Goal: Task Accomplishment & Management: Manage account settings

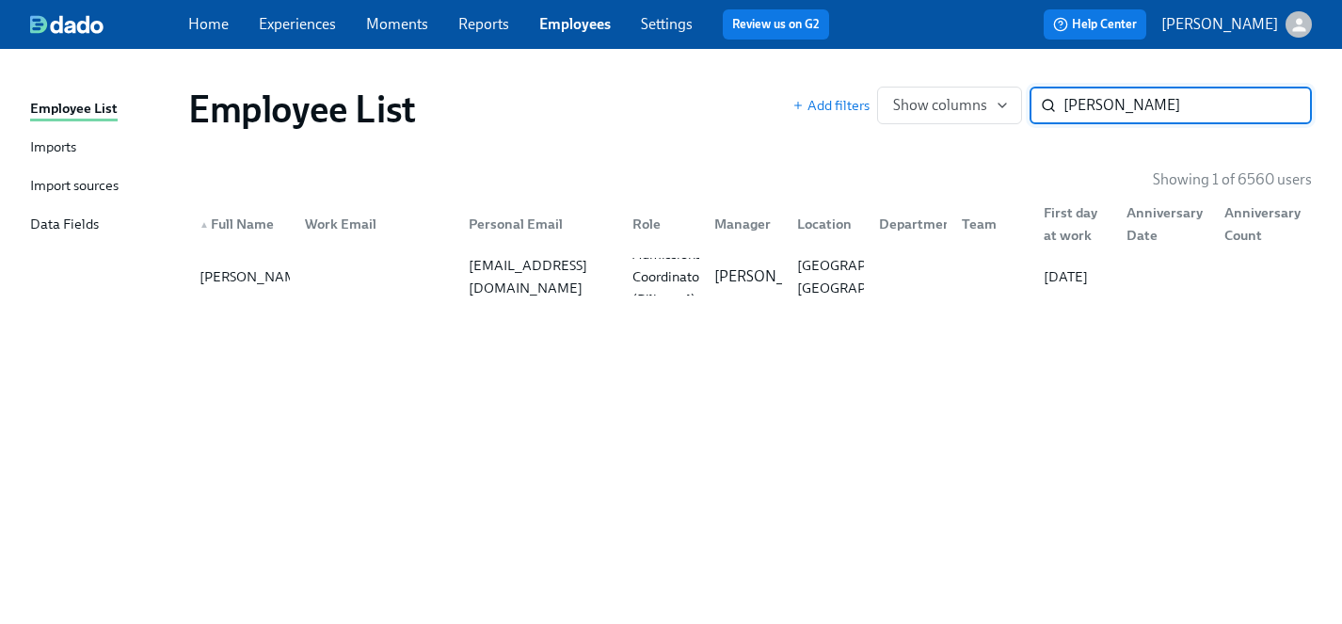
click at [297, 16] on link "Experiences" at bounding box center [297, 24] width 77 height 18
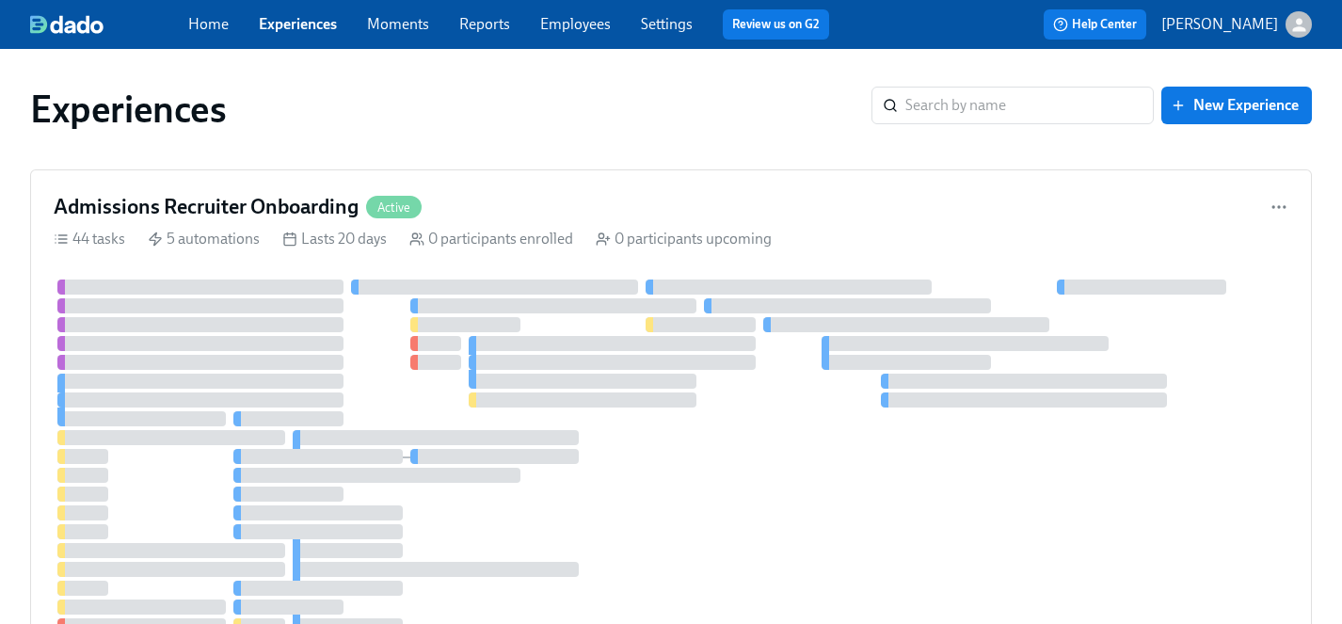
click at [574, 22] on link "Employees" at bounding box center [575, 24] width 71 height 18
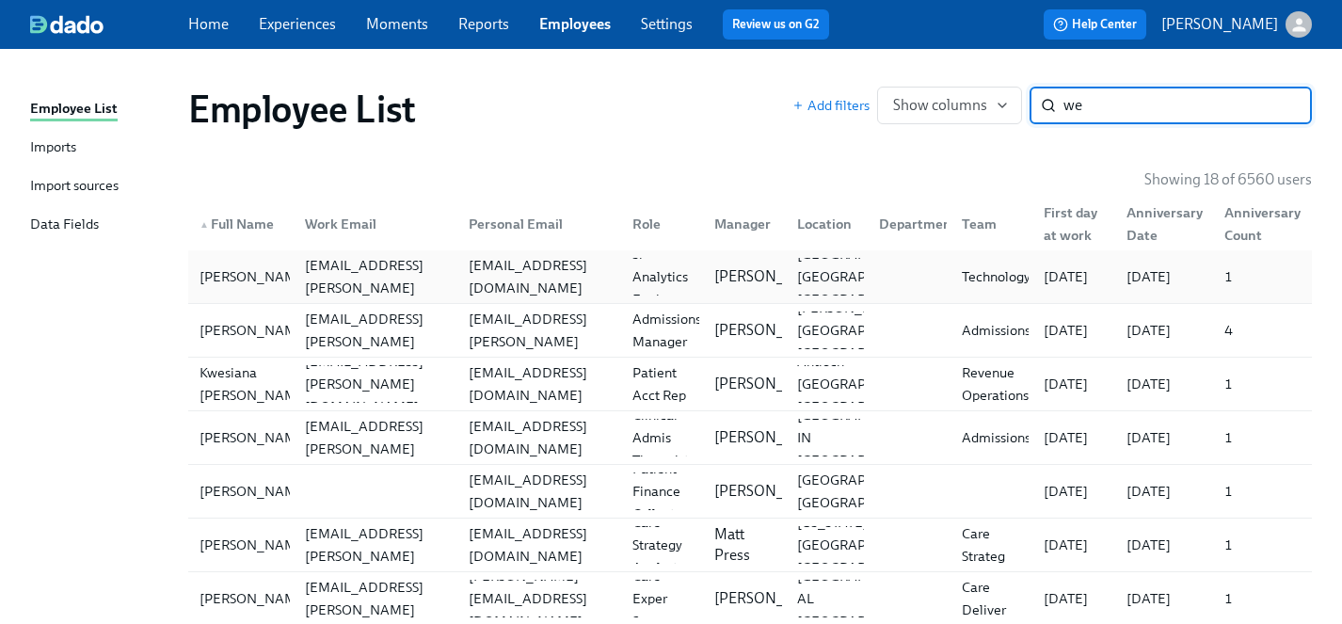
type input "w"
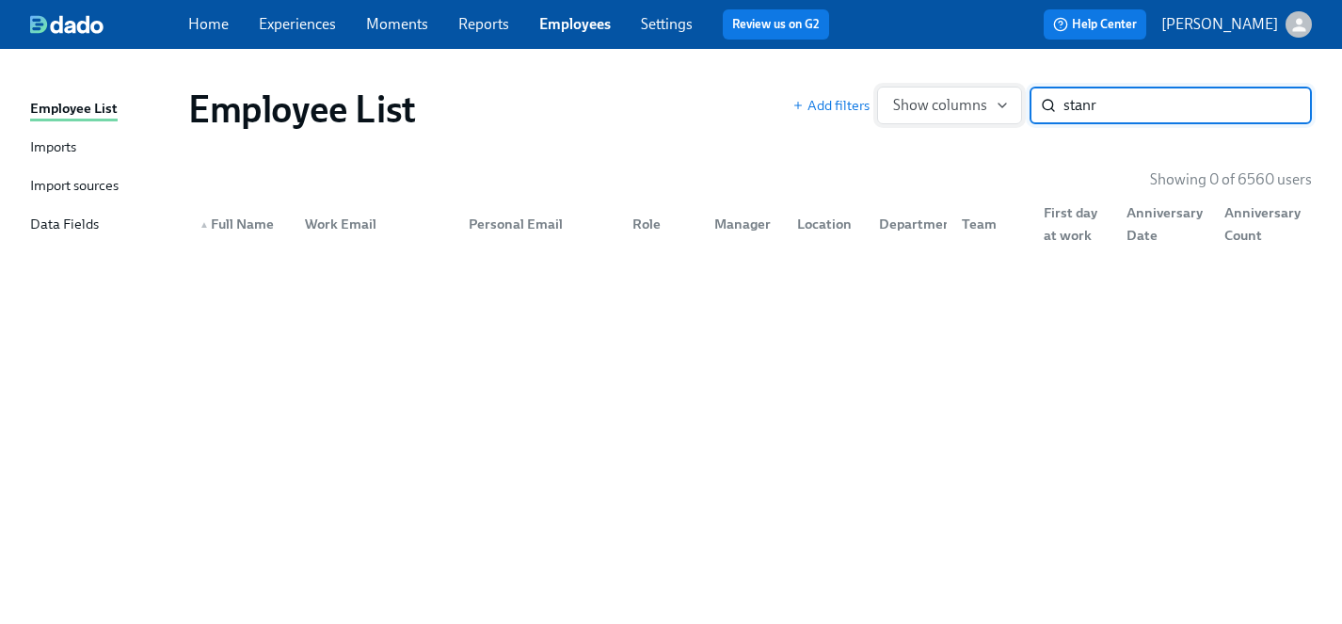
drag, startPoint x: 1122, startPoint y: 105, endPoint x: 1006, endPoint y: 105, distance: 115.8
click at [1006, 105] on div "Add filters Show columns stanr ​" at bounding box center [1053, 106] width 520 height 38
drag, startPoint x: 1142, startPoint y: 109, endPoint x: 1050, endPoint y: 109, distance: 91.3
click at [1050, 109] on div "wesley ​" at bounding box center [1171, 106] width 282 height 38
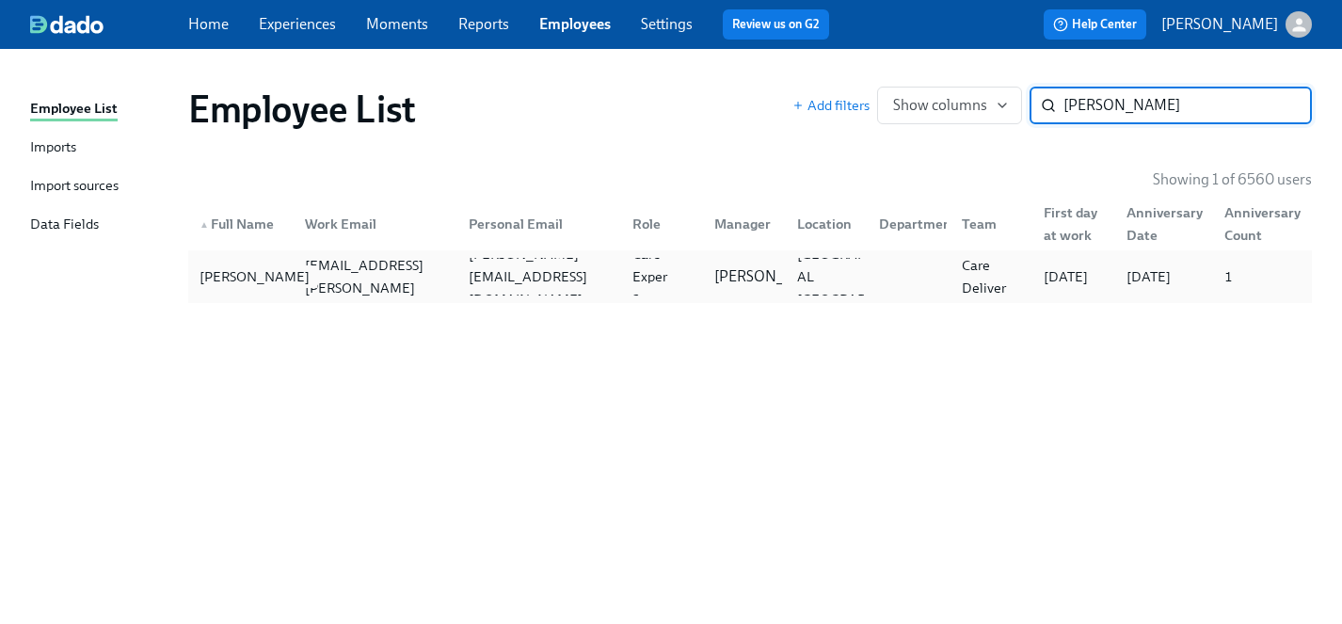
type input "wes s"
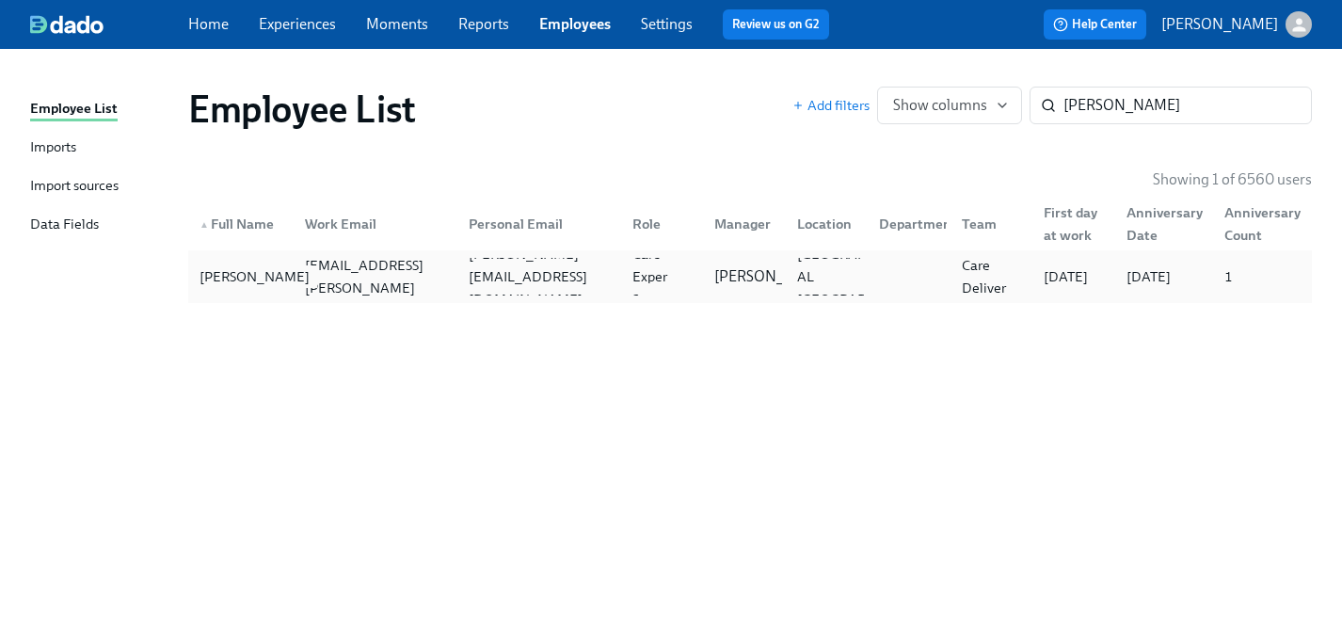
click at [216, 277] on div "[PERSON_NAME]" at bounding box center [254, 276] width 125 height 23
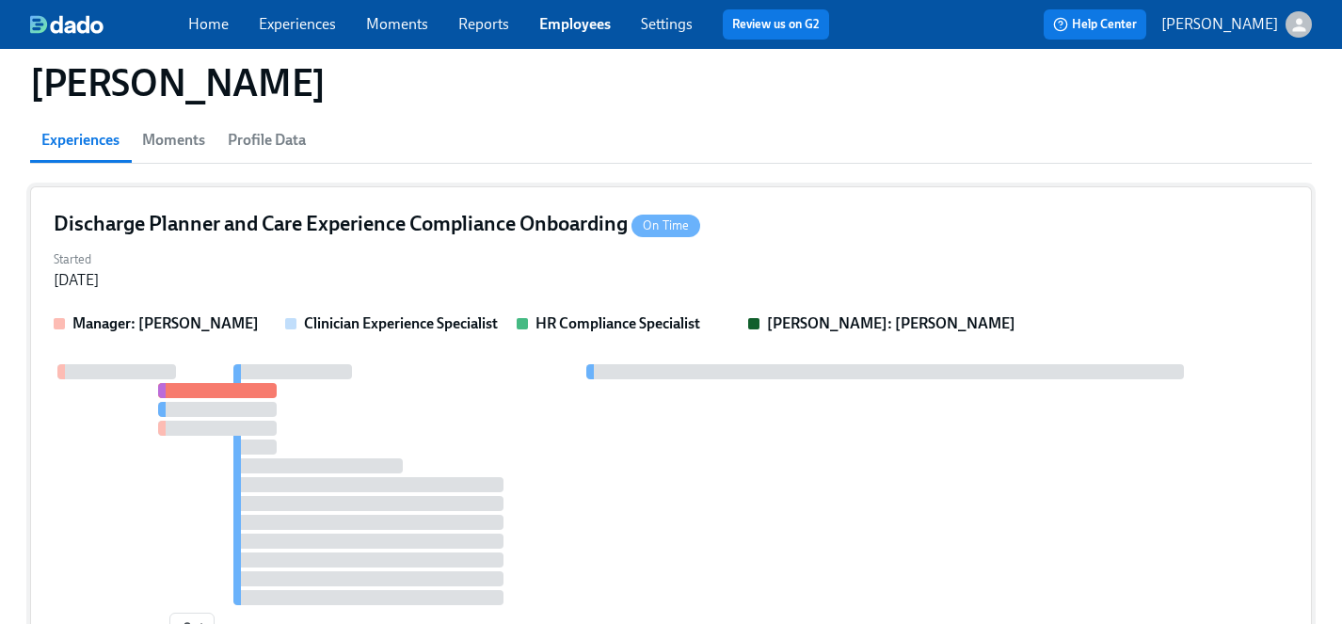
scroll to position [152, 0]
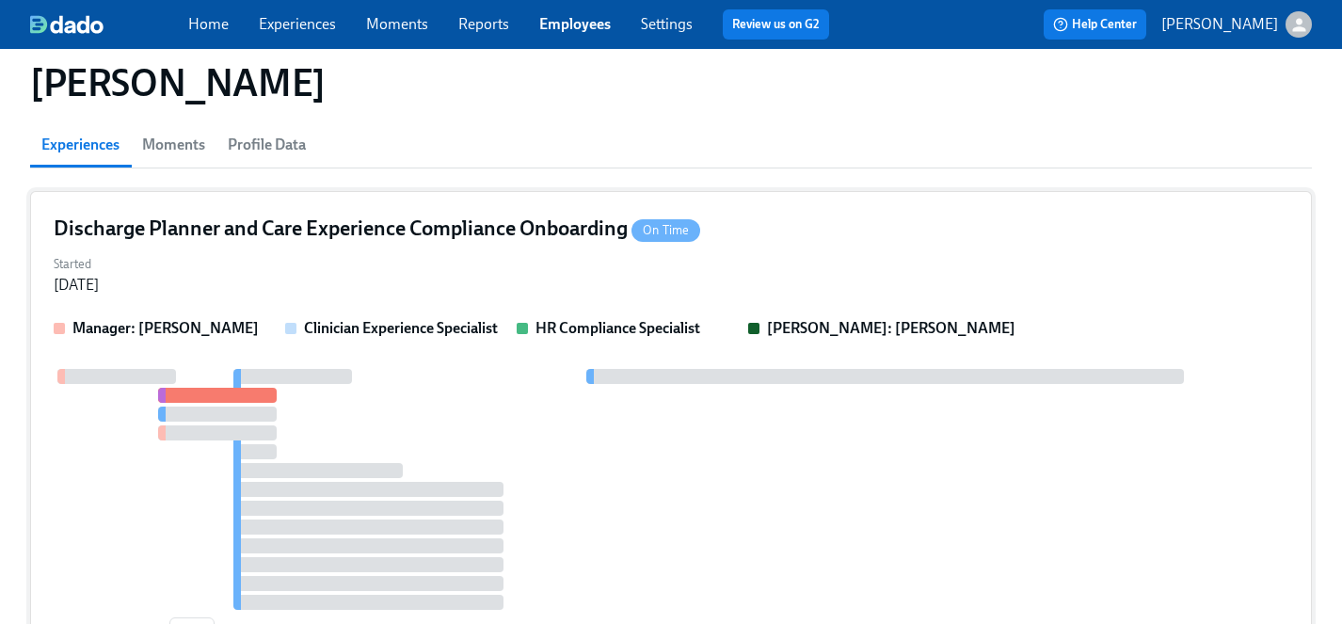
click at [520, 429] on div at bounding box center [671, 489] width 1235 height 241
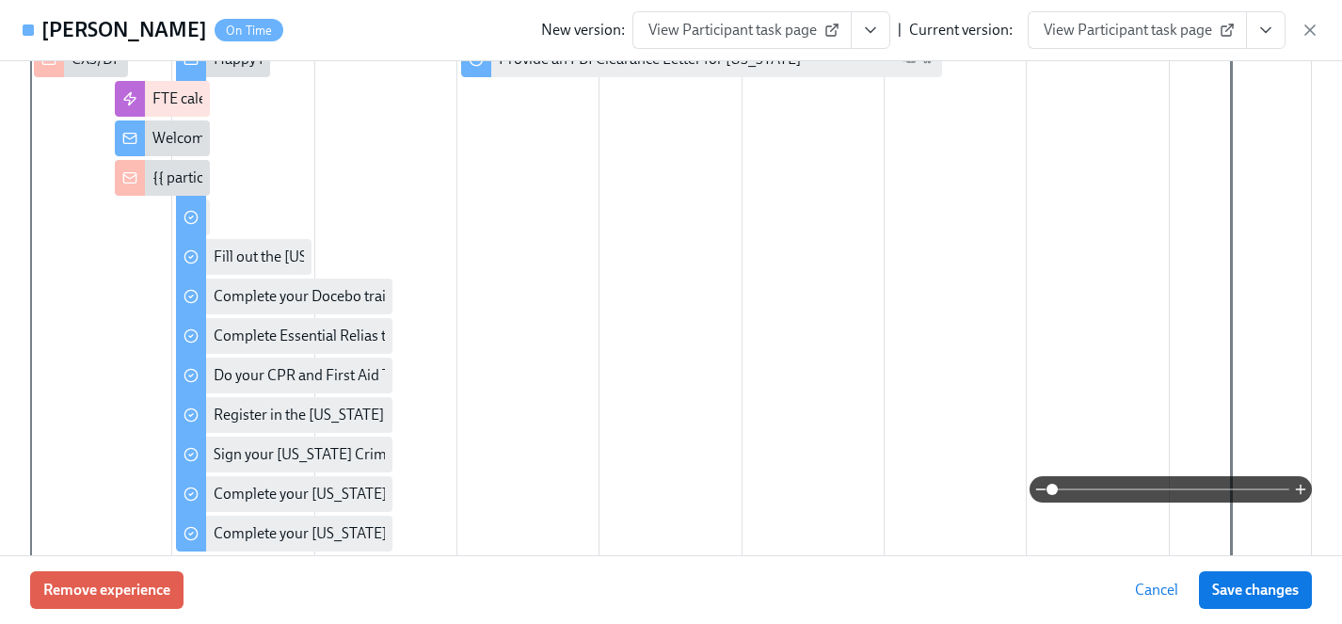
scroll to position [0, 0]
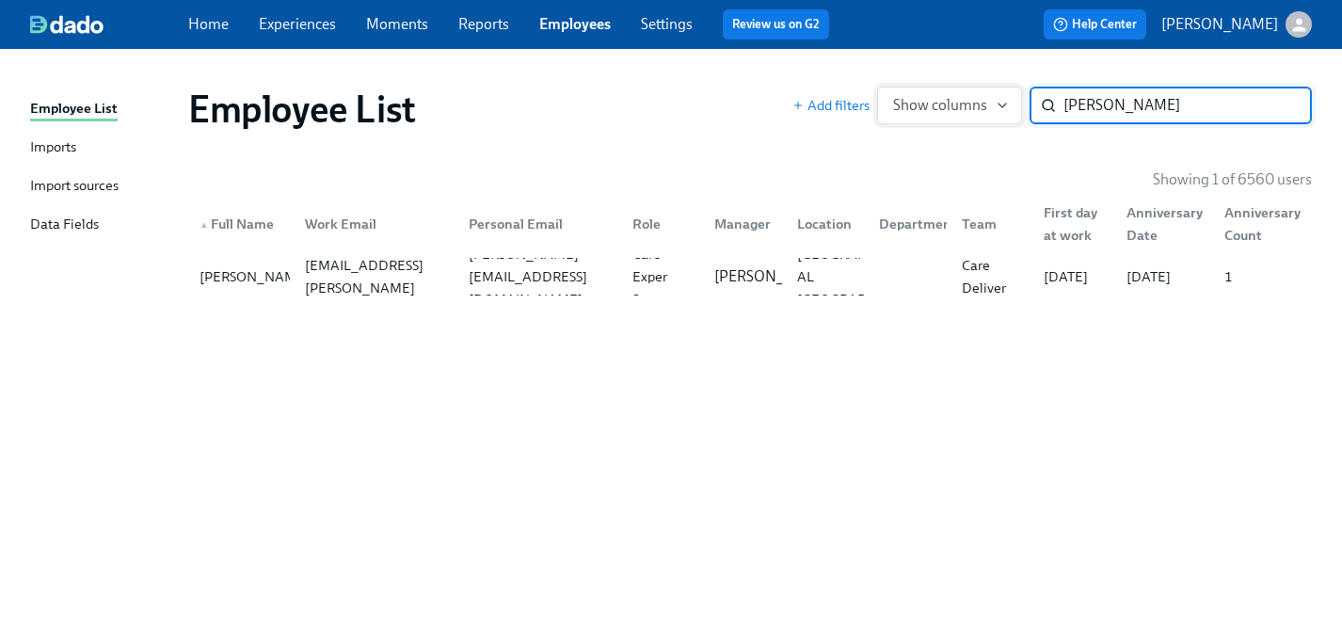
drag, startPoint x: 1112, startPoint y: 104, endPoint x: 969, endPoint y: 104, distance: 143.1
click at [969, 104] on div "Add filters Show columns wes s ​" at bounding box center [1053, 106] width 520 height 38
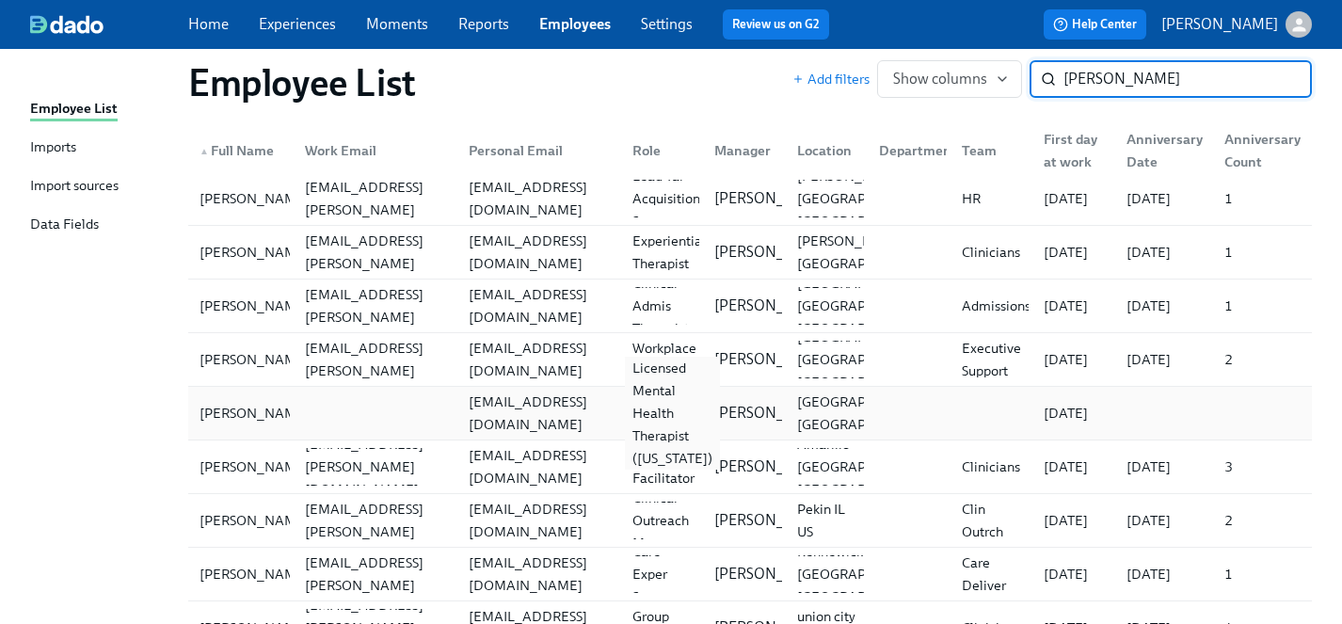
scroll to position [297, 0]
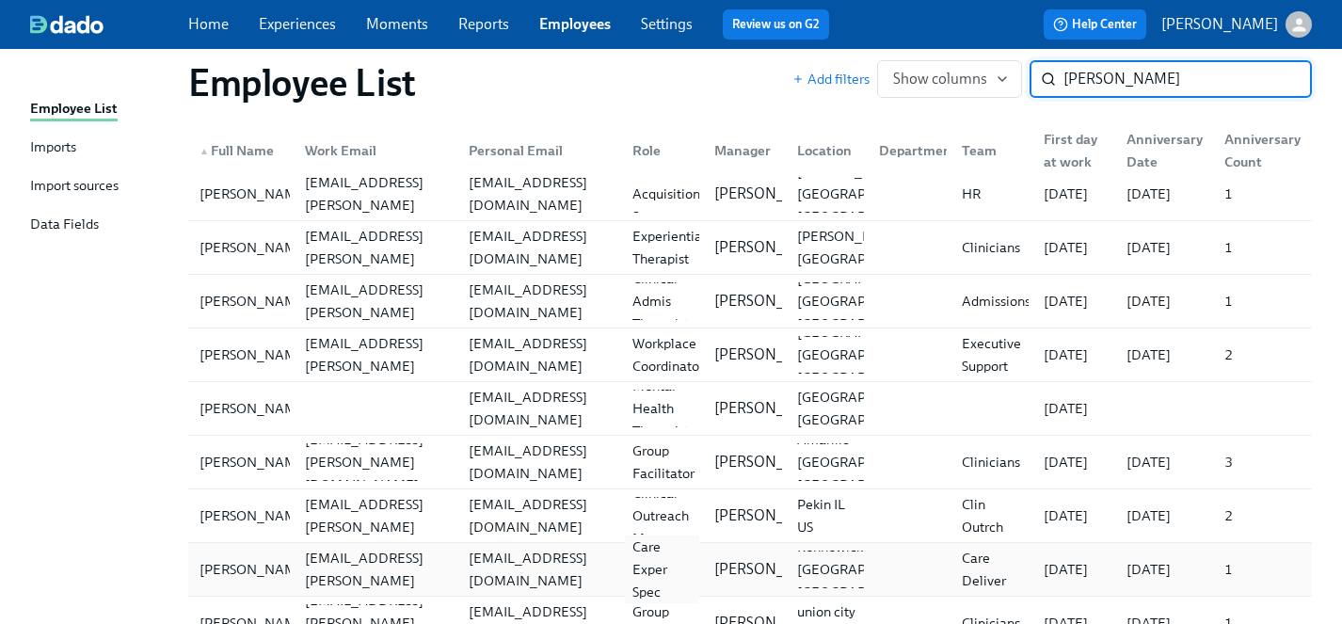
type input "morgan"
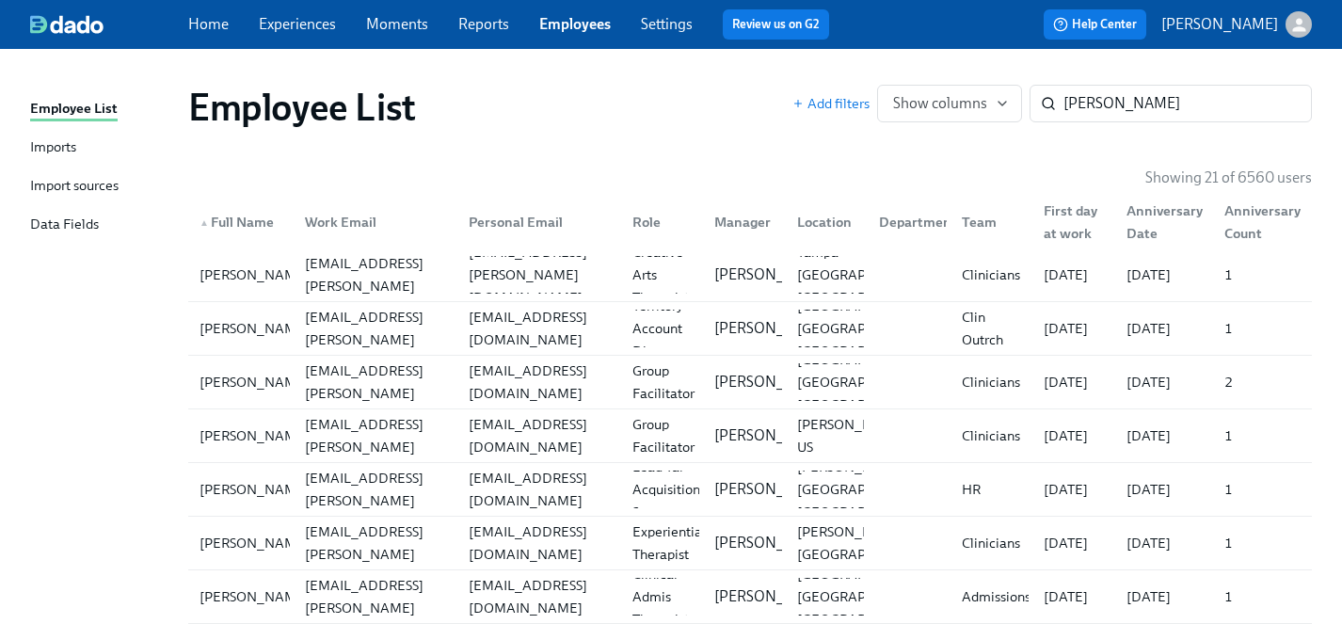
scroll to position [0, 0]
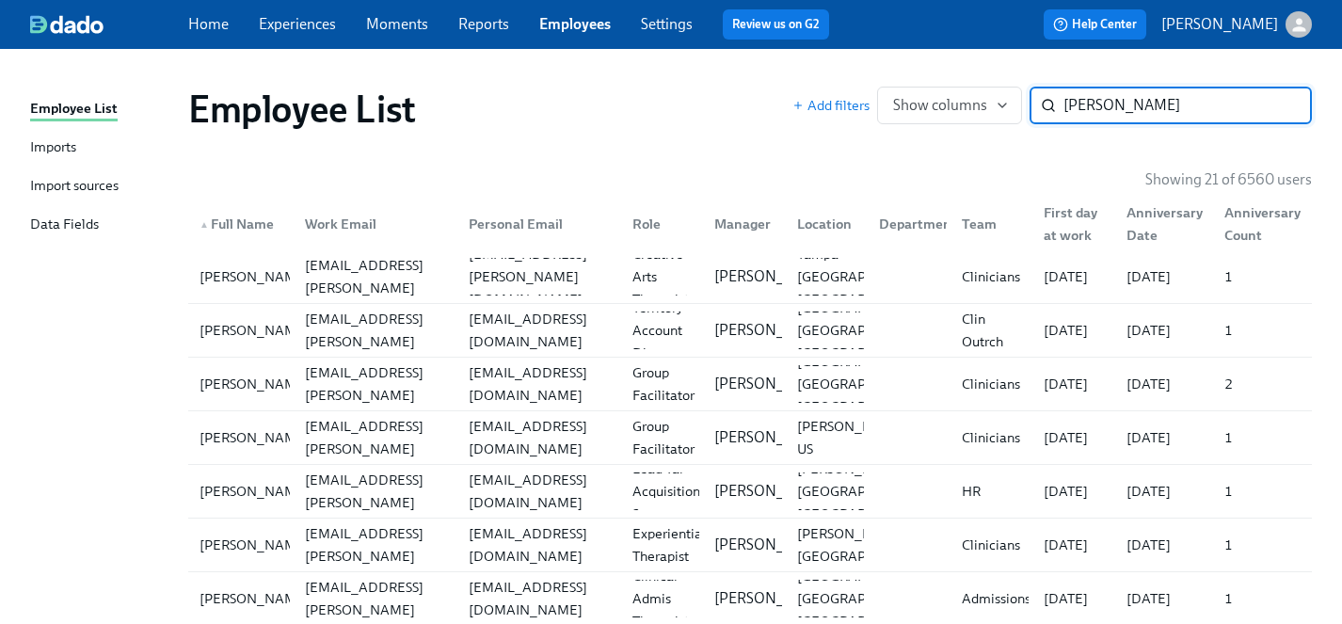
click at [291, 25] on link "Experiences" at bounding box center [297, 24] width 77 height 18
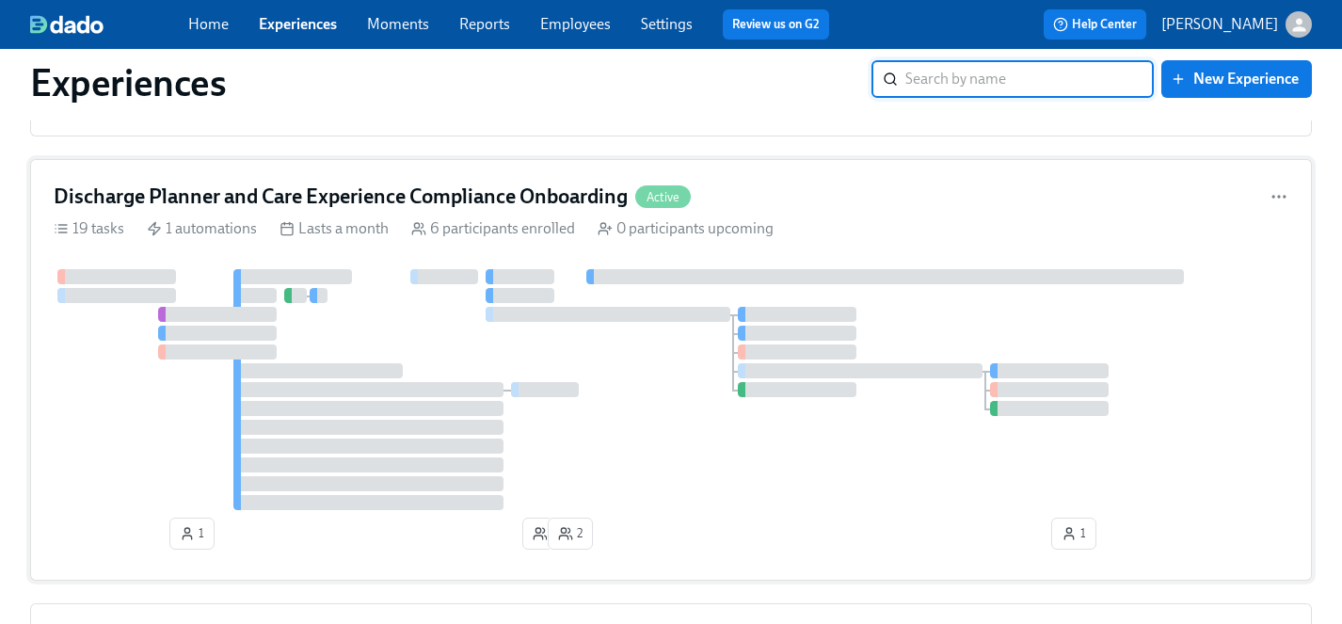
scroll to position [5451, 0]
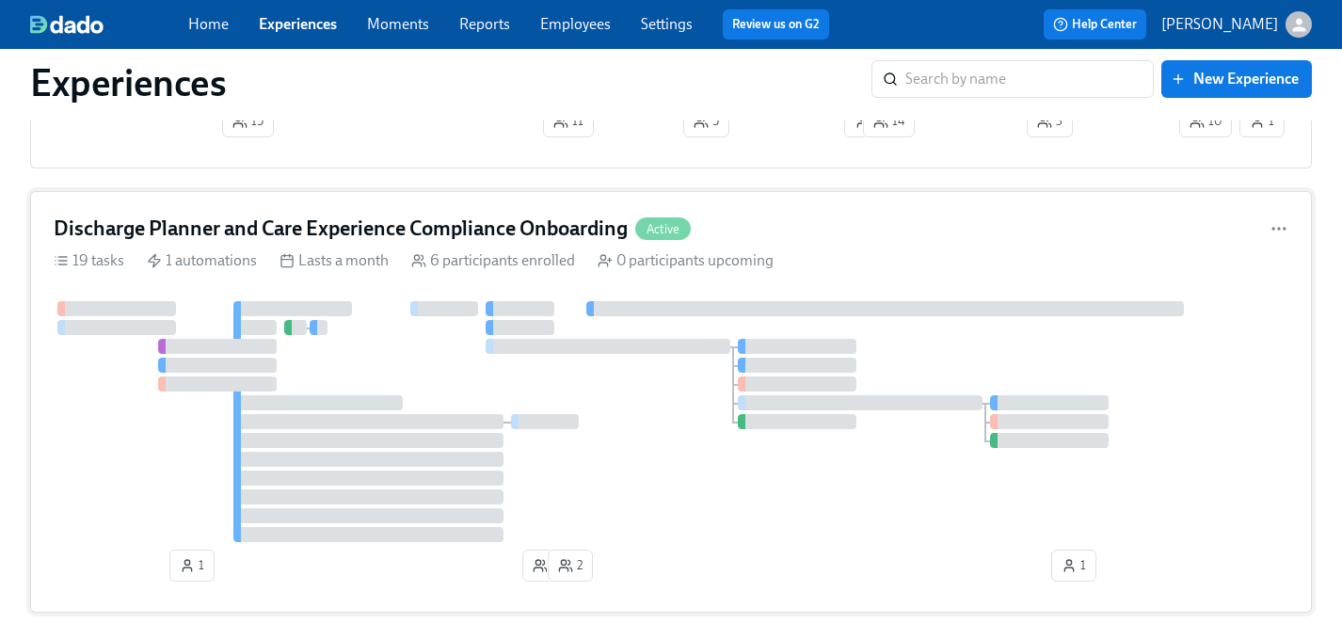
click at [661, 429] on div at bounding box center [671, 421] width 1235 height 241
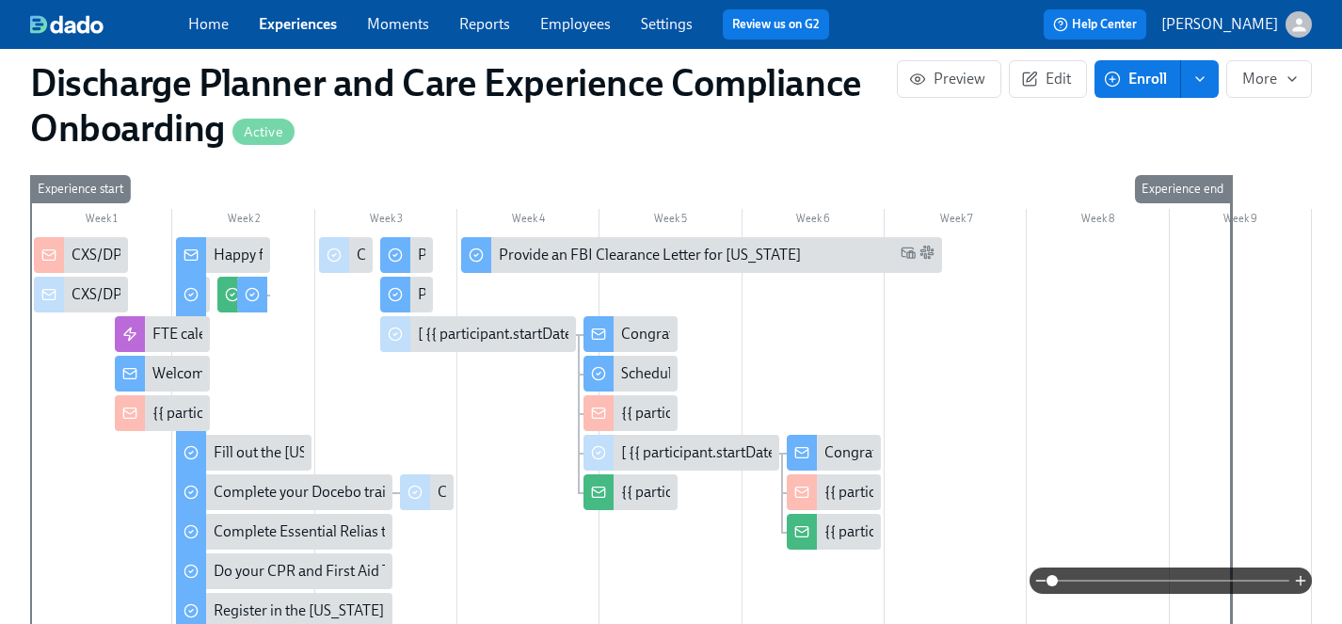
scroll to position [513, 0]
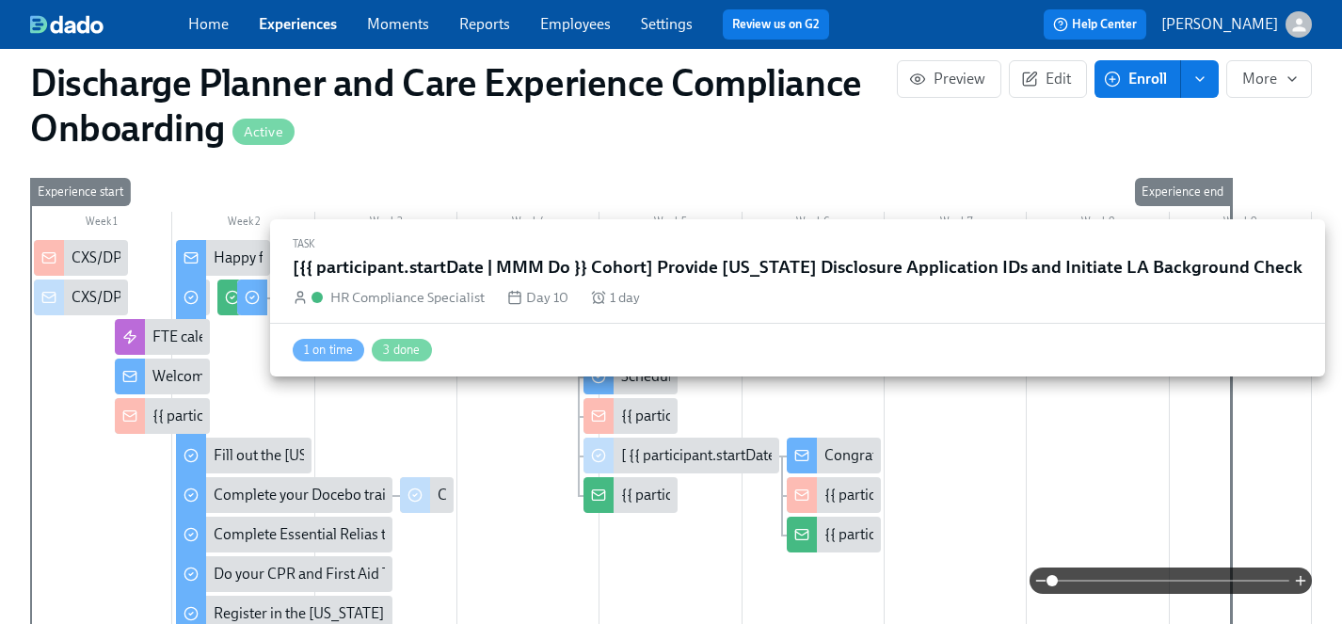
click at [227, 303] on icon at bounding box center [232, 297] width 15 height 15
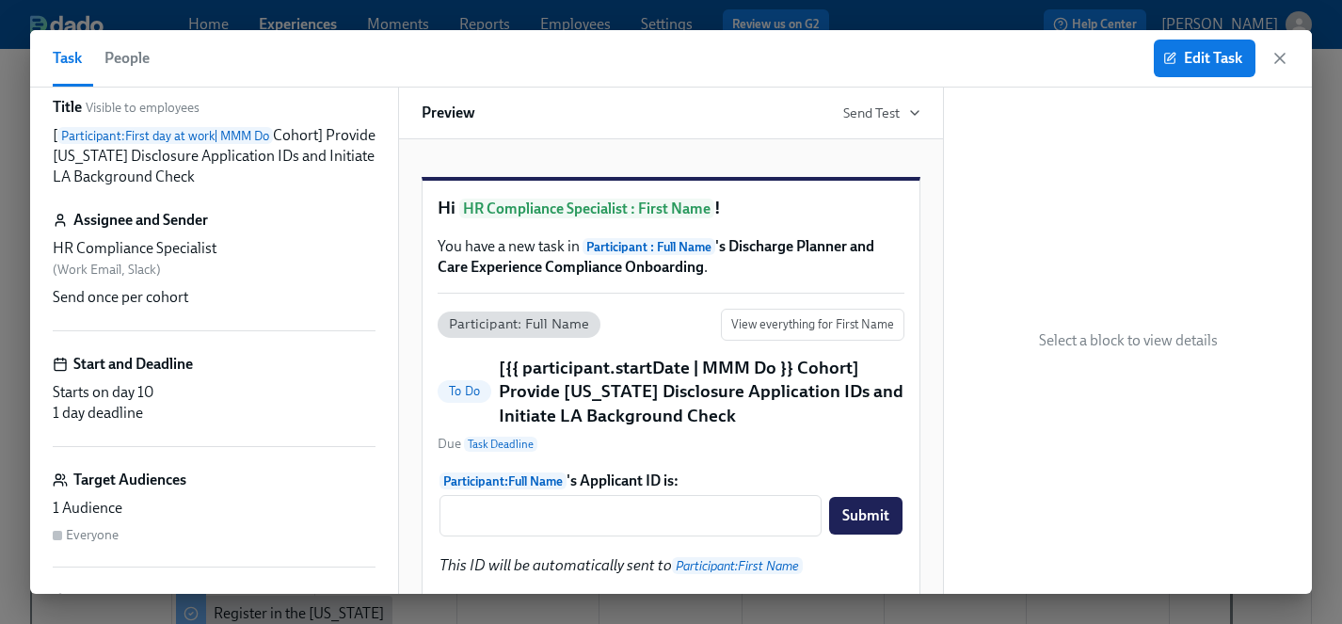
scroll to position [23, 0]
click at [1277, 62] on icon "button" at bounding box center [1280, 58] width 19 height 19
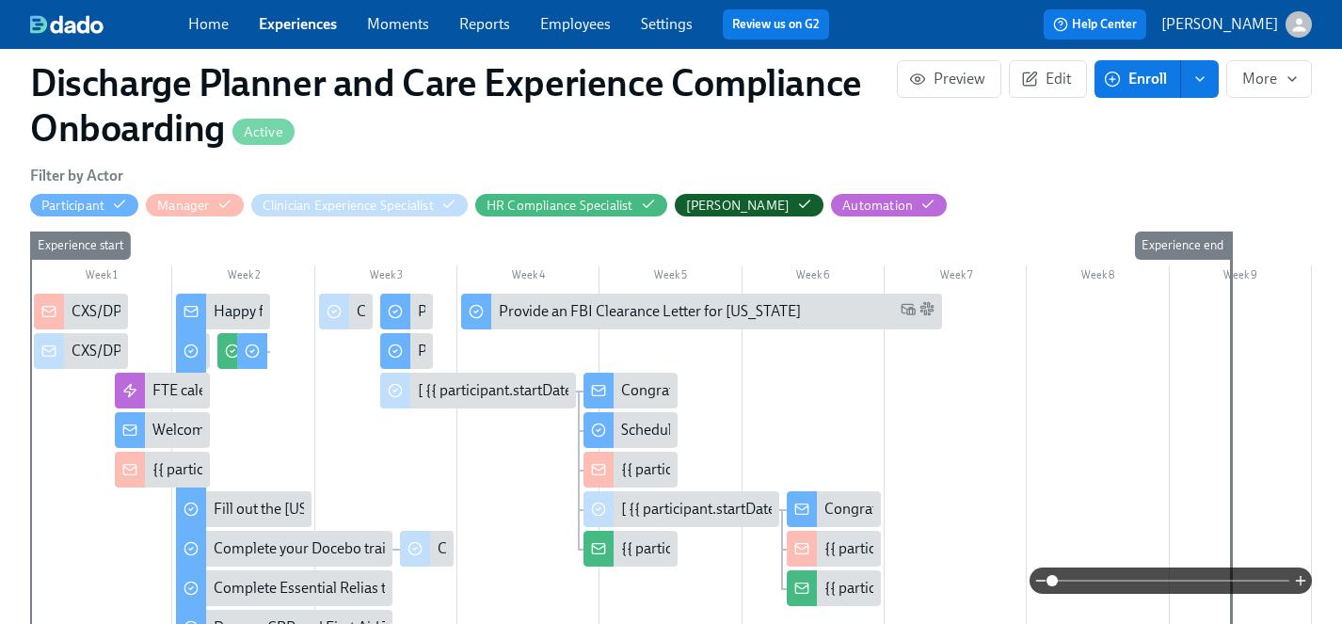
scroll to position [473, 0]
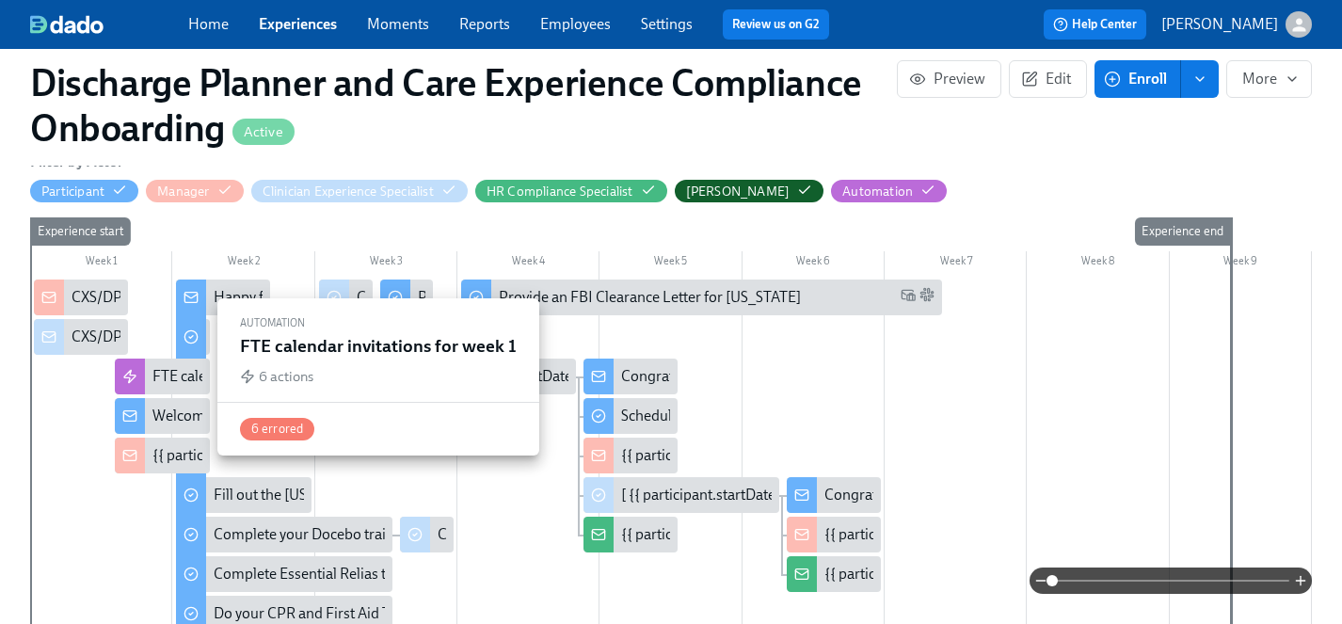
click at [164, 380] on div "FTE calendar invitations for week 1" at bounding box center [262, 376] width 221 height 21
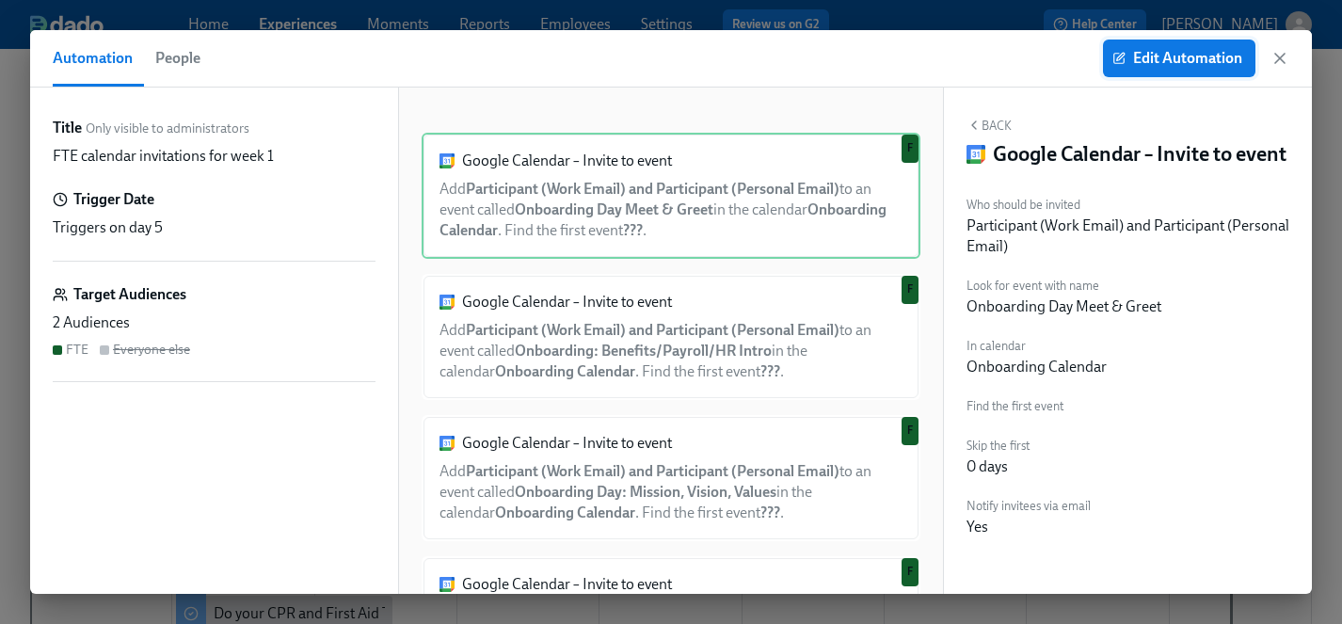
click at [1186, 57] on span "Edit Automation" at bounding box center [1179, 58] width 126 height 19
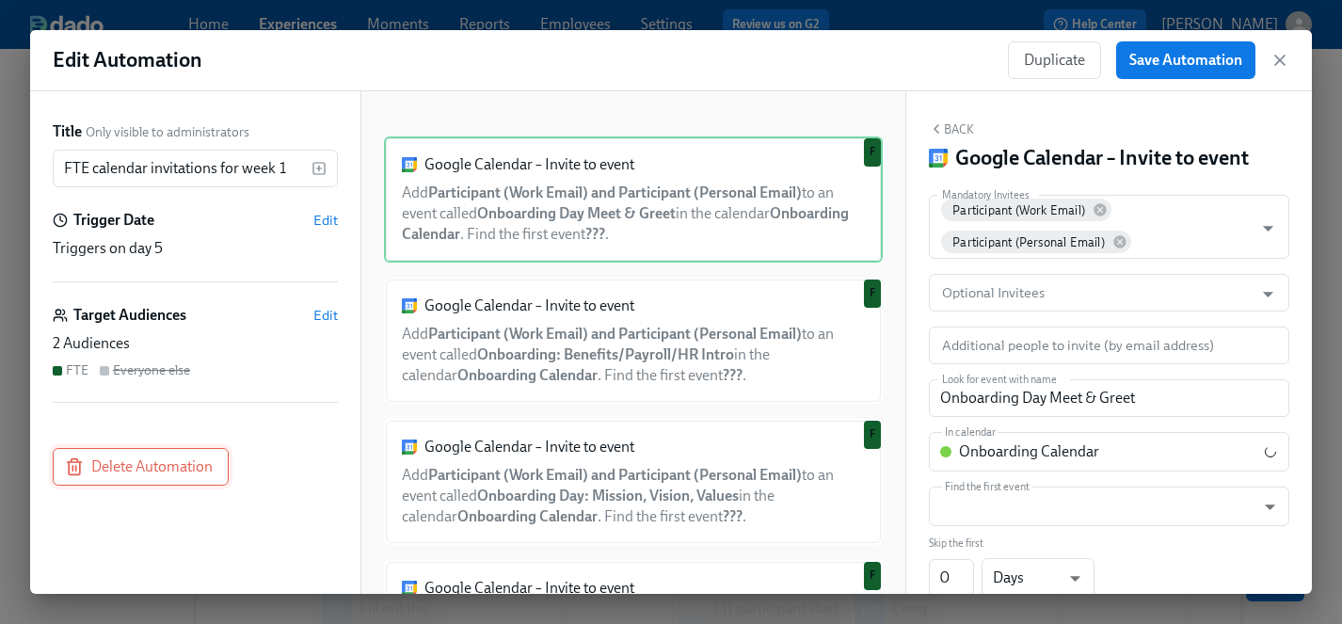
click at [184, 475] on span "Delete Automation" at bounding box center [141, 466] width 144 height 19
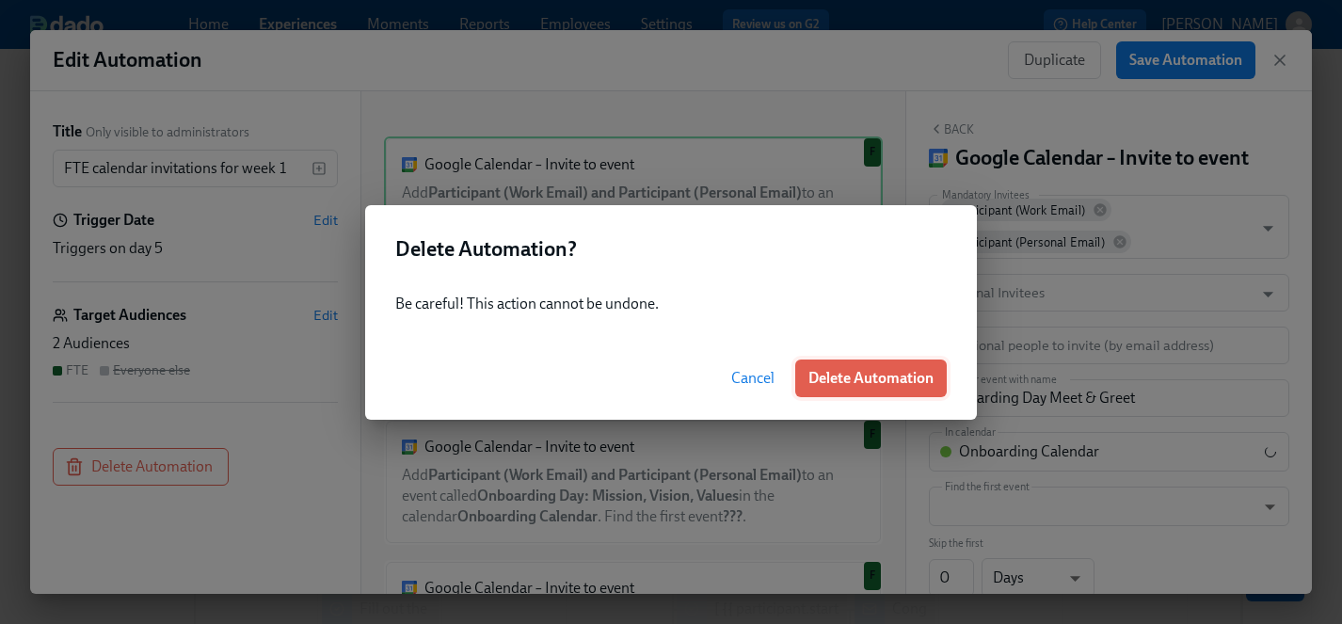
click at [848, 382] on span "Delete Automation" at bounding box center [871, 378] width 125 height 19
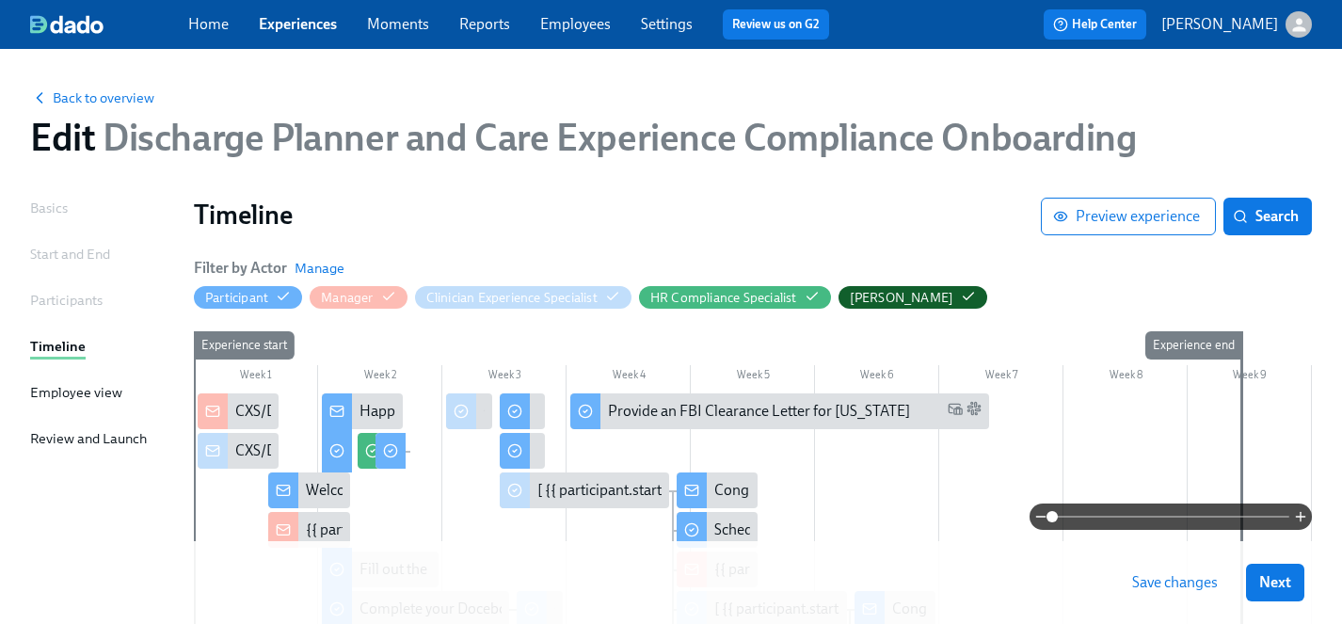
click at [1178, 600] on button "Save changes" at bounding box center [1175, 583] width 112 height 38
click at [1280, 584] on span "Next" at bounding box center [1275, 582] width 32 height 19
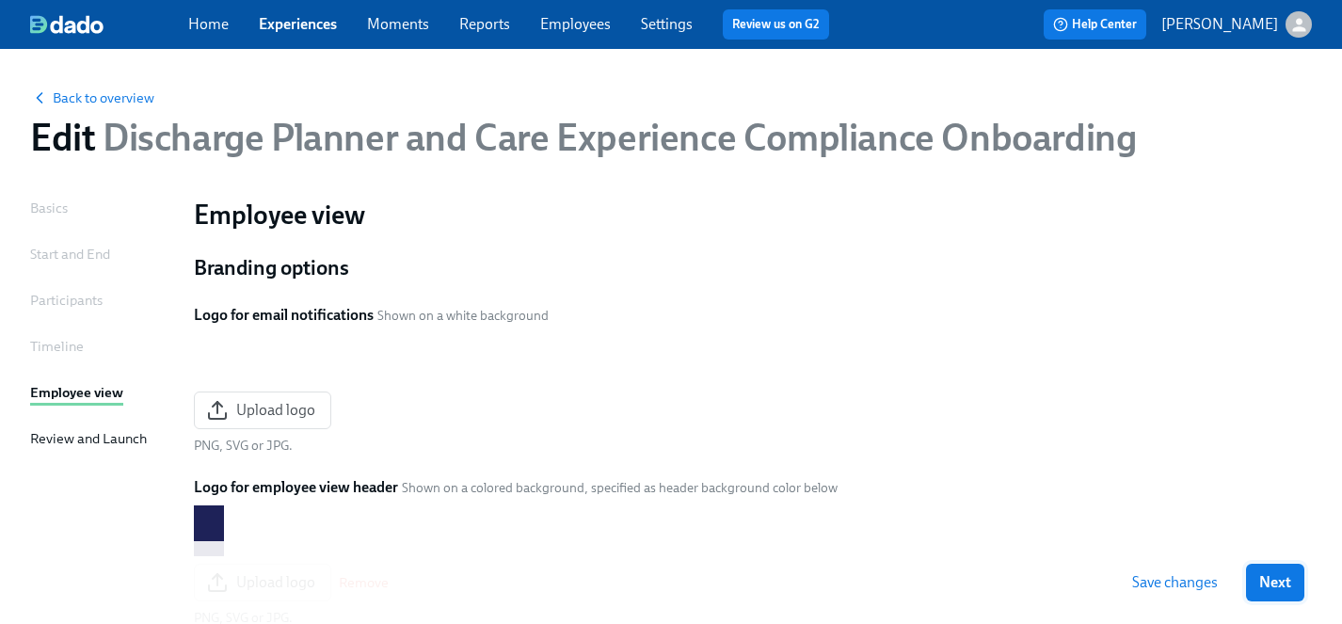
click at [1280, 585] on span "Next" at bounding box center [1275, 582] width 32 height 19
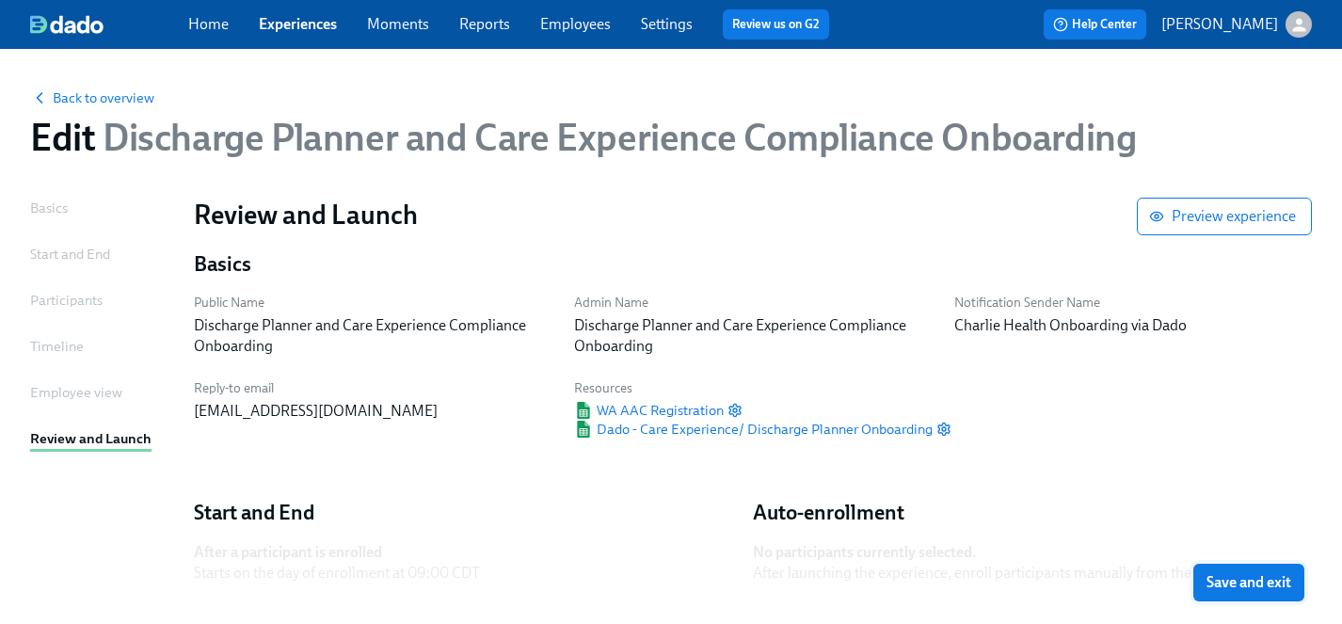
click at [1262, 584] on span "Save and exit" at bounding box center [1249, 582] width 85 height 19
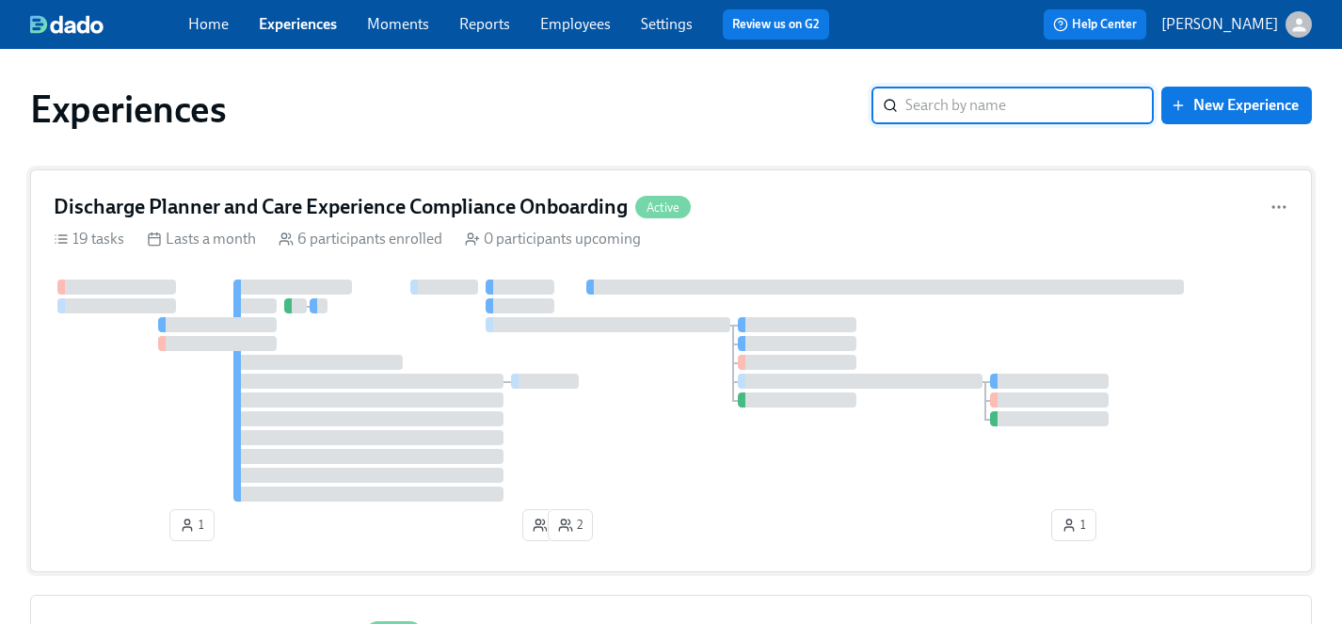
click at [646, 409] on div at bounding box center [671, 391] width 1235 height 222
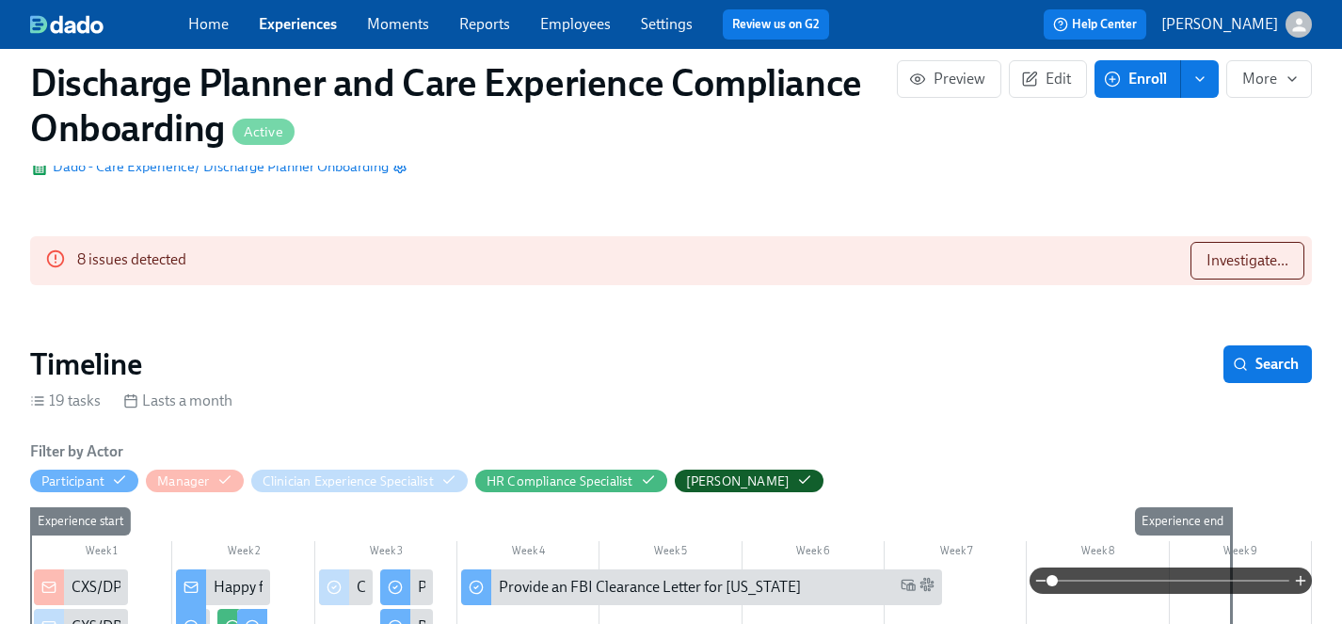
scroll to position [157, 0]
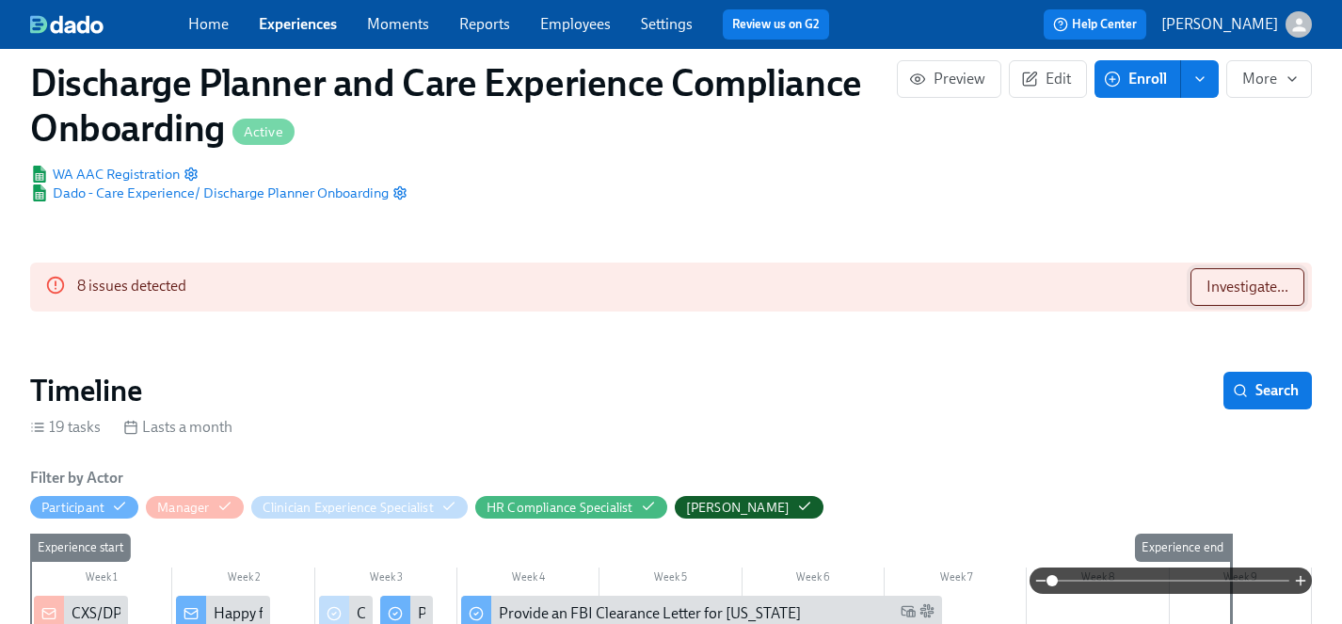
click at [1249, 291] on span "Investigate..." at bounding box center [1248, 287] width 82 height 19
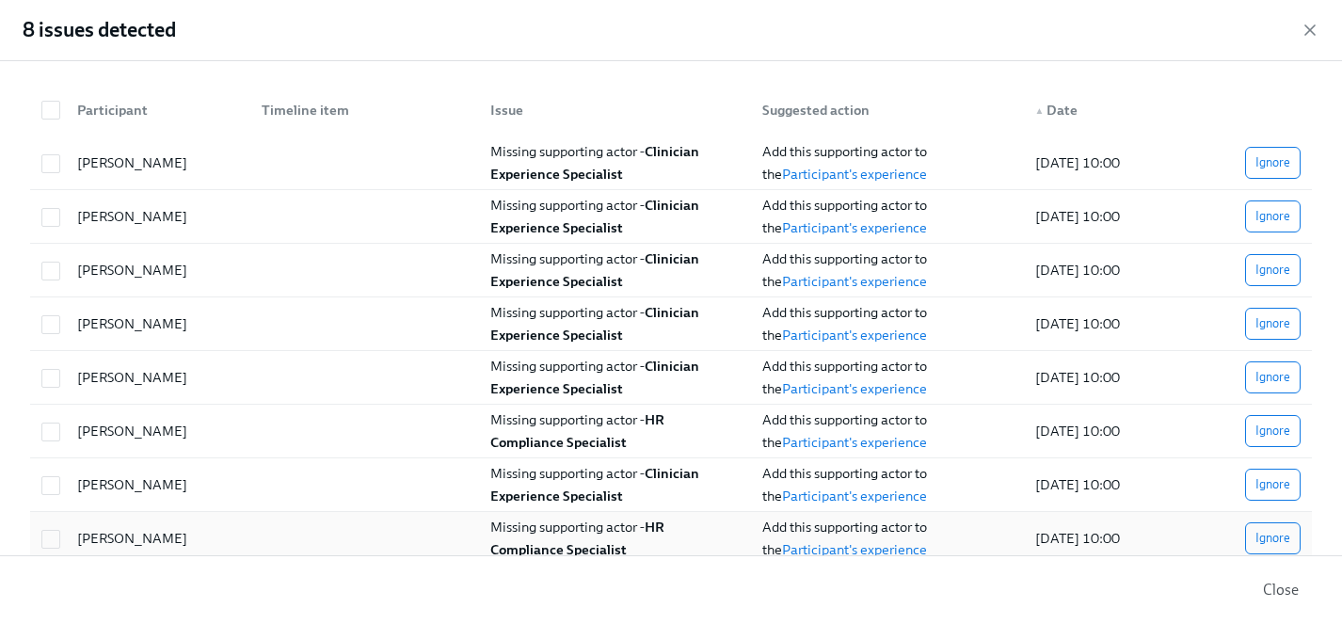
scroll to position [32, 0]
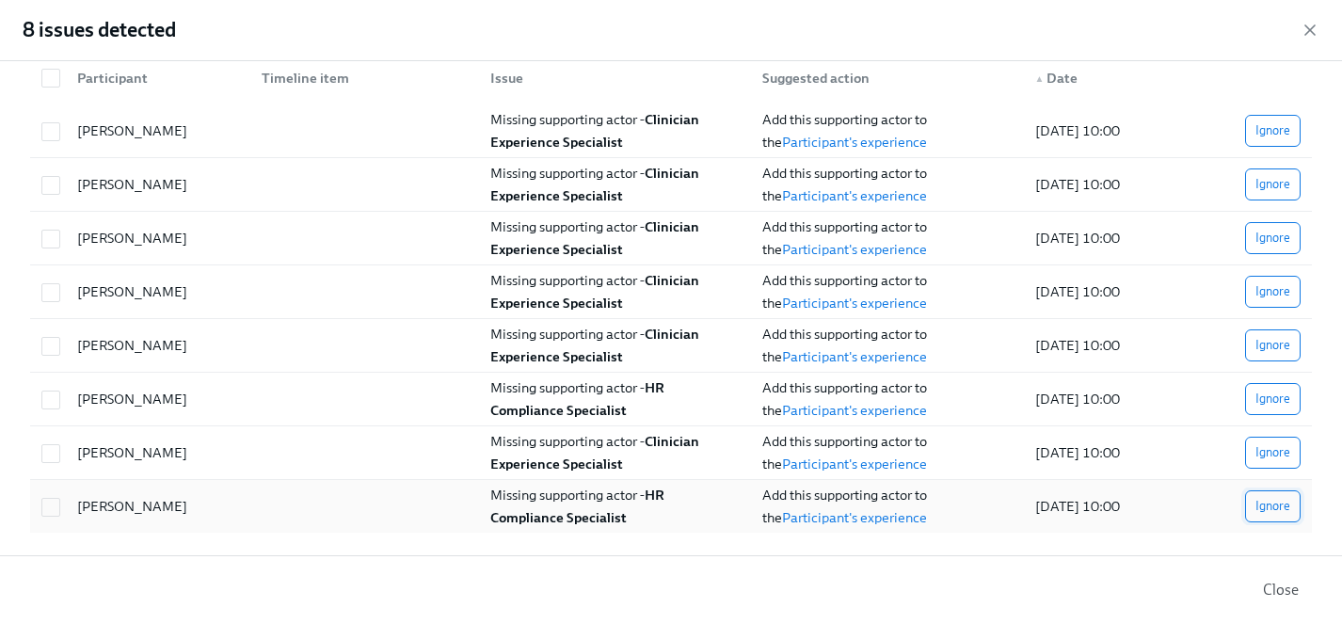
click at [1268, 507] on span "Ignore" at bounding box center [1273, 506] width 35 height 19
click at [1268, 454] on span "Ignore" at bounding box center [1273, 452] width 35 height 19
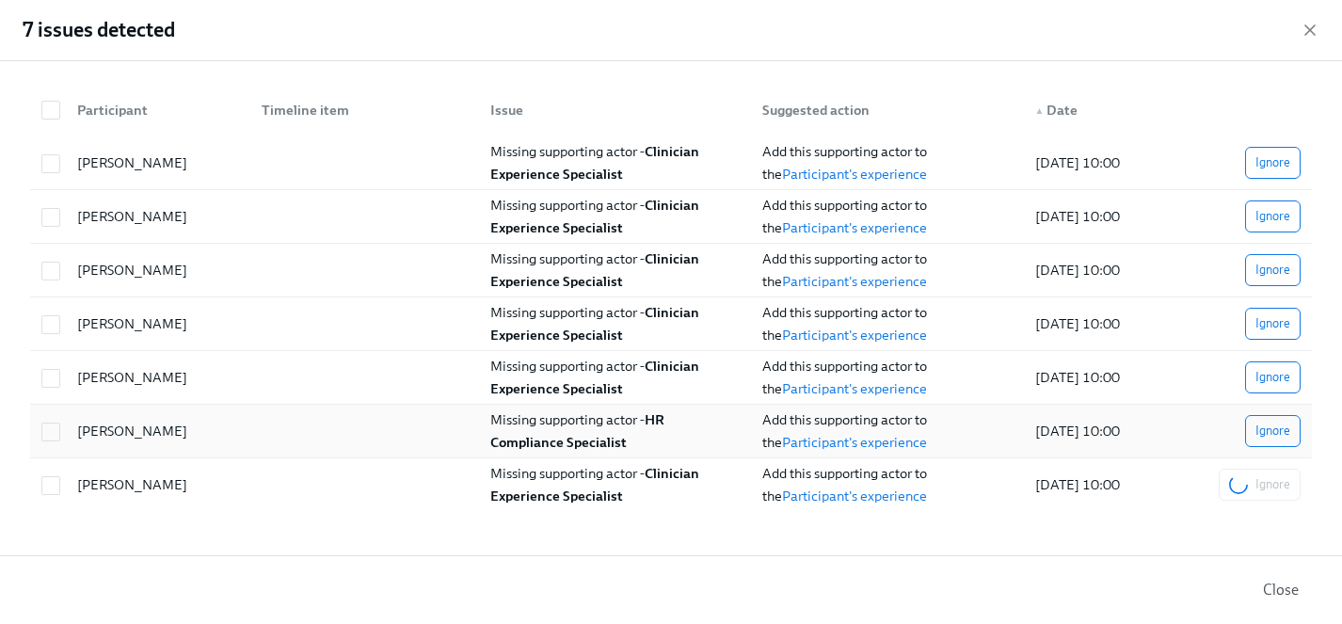
scroll to position [0, 0]
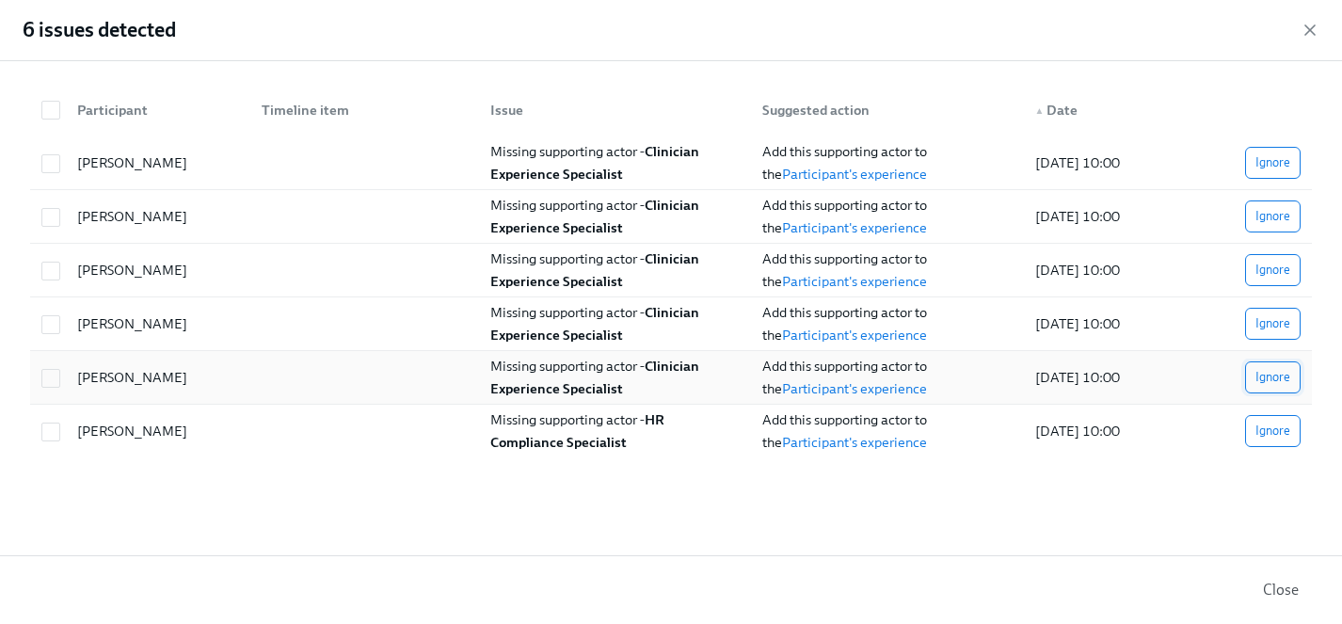
click at [1271, 387] on button "Ignore" at bounding box center [1273, 377] width 56 height 32
click at [1275, 314] on span "Ignore" at bounding box center [1273, 323] width 35 height 19
click at [1274, 277] on span "Ignore" at bounding box center [1273, 270] width 35 height 19
click at [1273, 217] on span "Ignore" at bounding box center [1273, 216] width 35 height 19
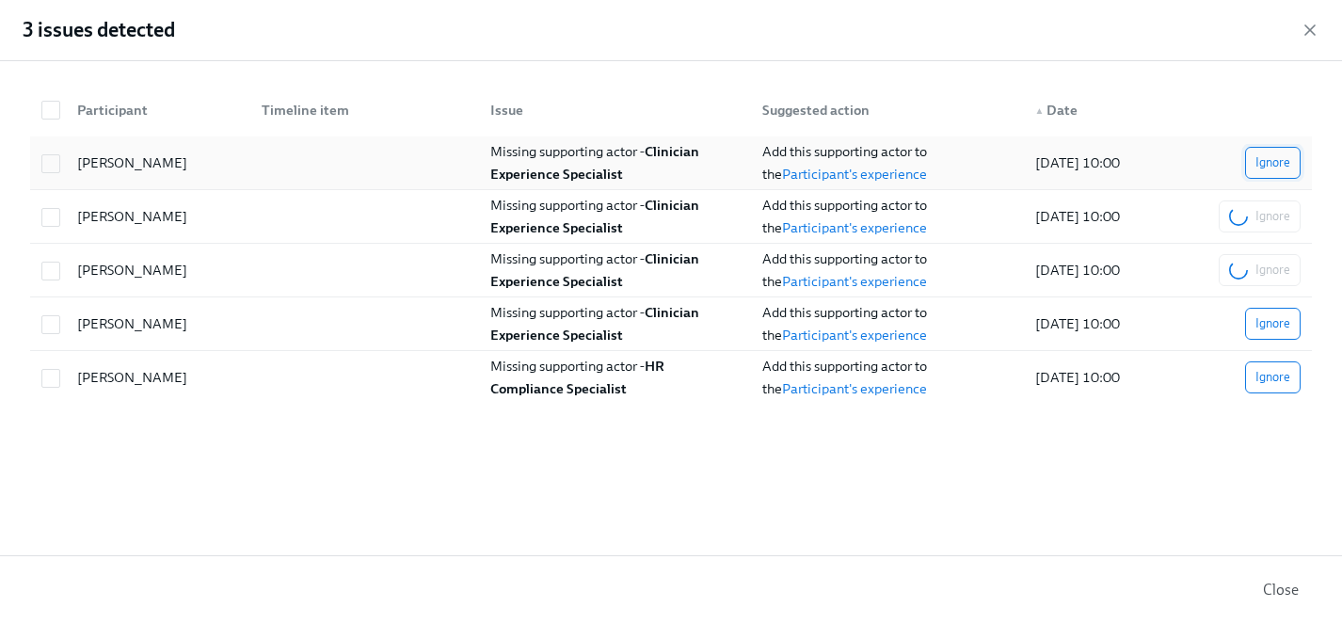
click at [1274, 165] on span "Ignore" at bounding box center [1273, 162] width 35 height 19
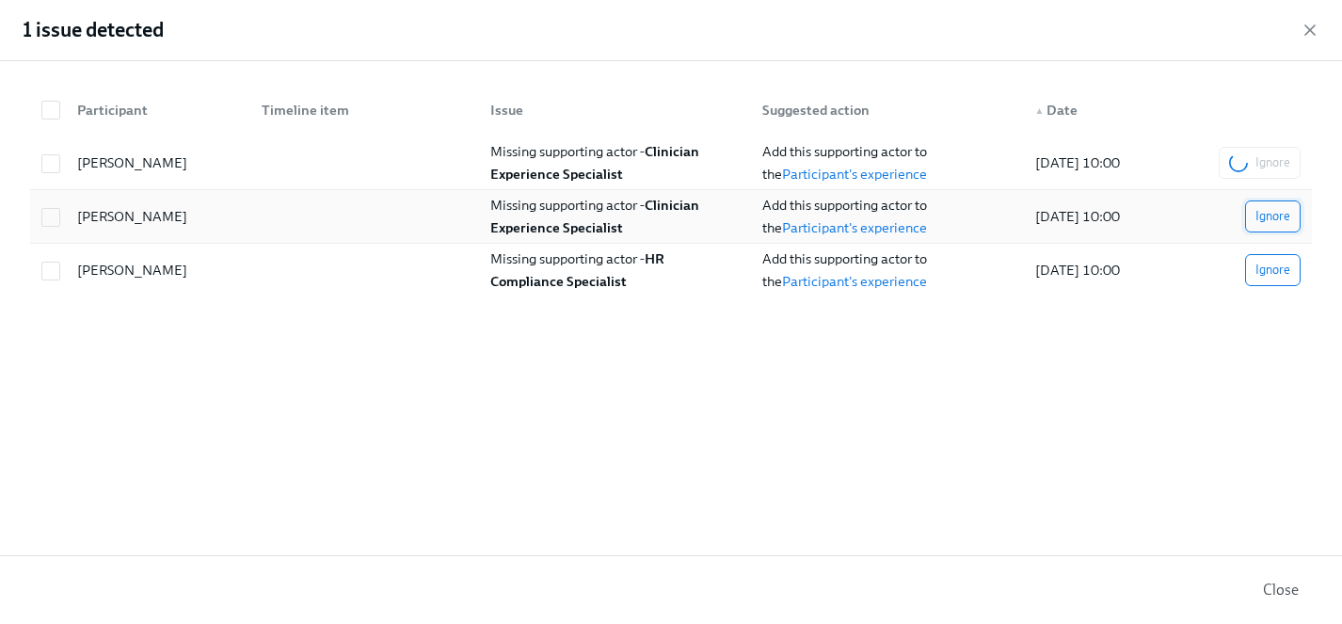
click at [1270, 216] on span "Ignore" at bounding box center [1273, 216] width 35 height 19
click at [1284, 592] on span "Close" at bounding box center [1281, 590] width 36 height 19
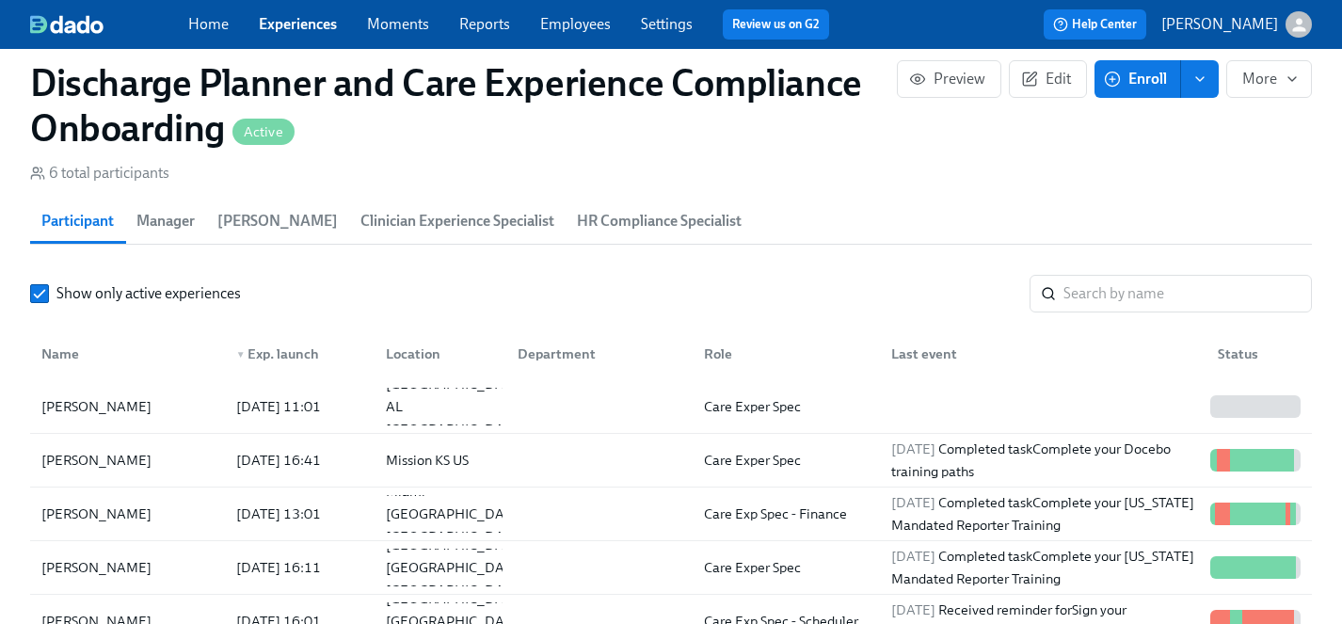
scroll to position [1839, 0]
click at [77, 407] on div "[PERSON_NAME]" at bounding box center [96, 405] width 125 height 23
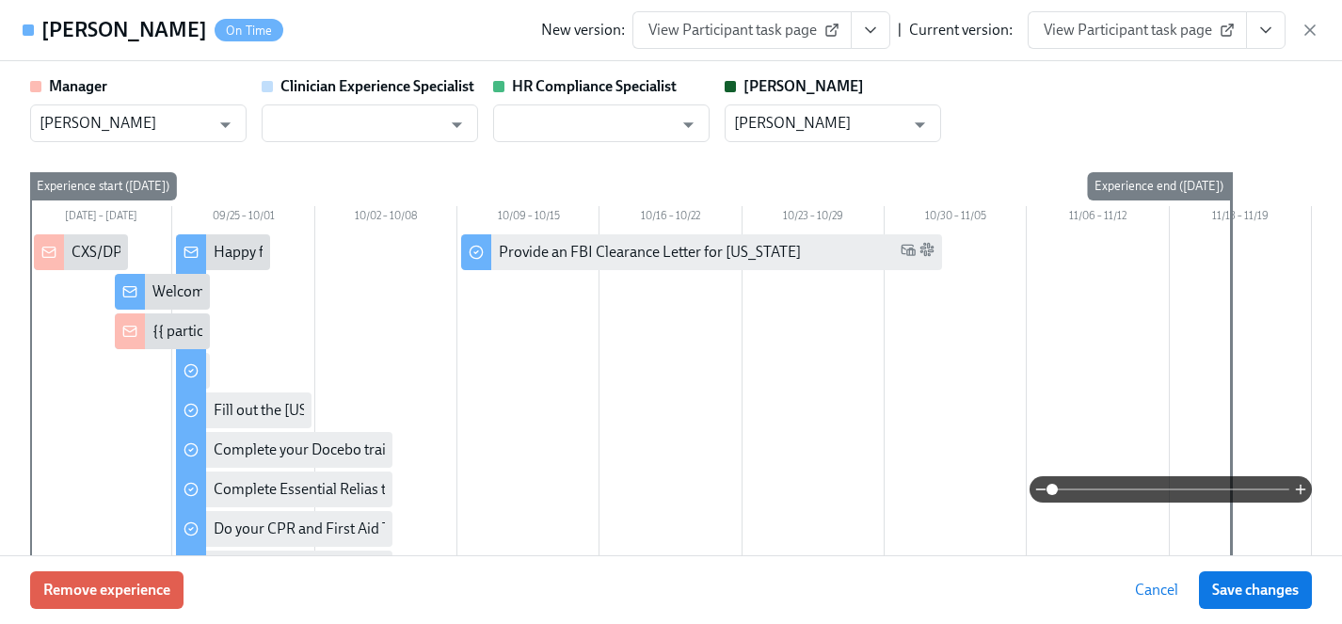
click at [1267, 34] on icon "View task page" at bounding box center [1266, 30] width 19 height 19
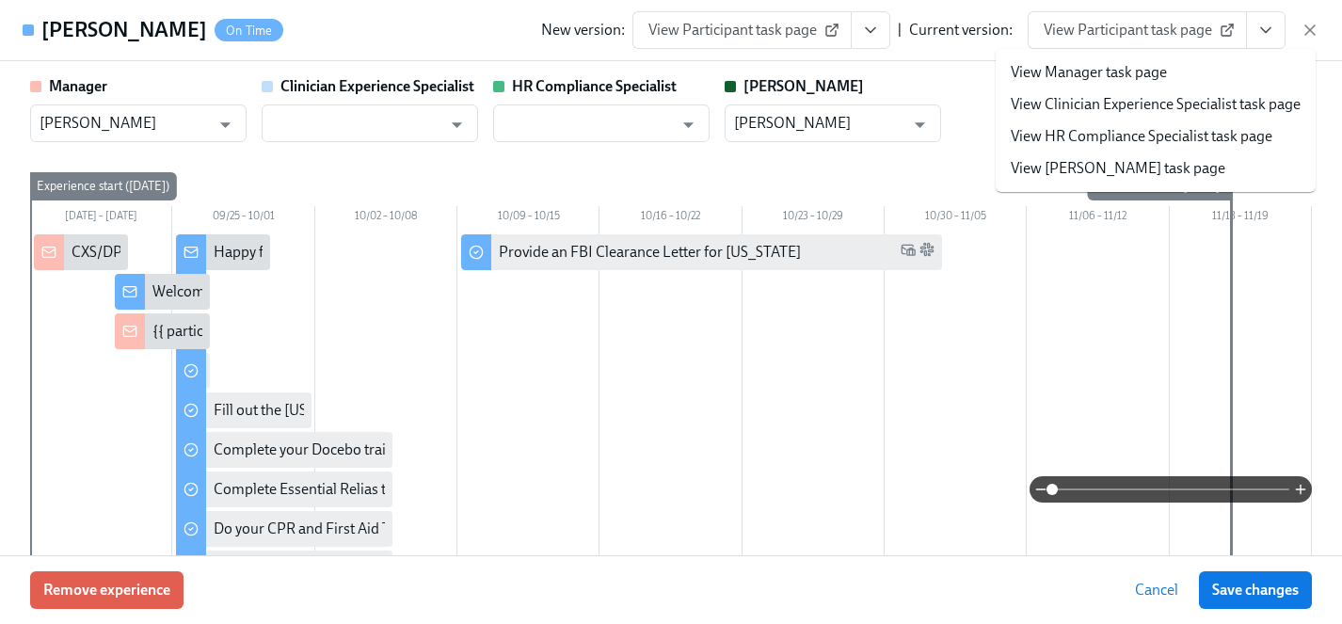
click at [871, 25] on icon "View task page" at bounding box center [870, 30] width 19 height 19
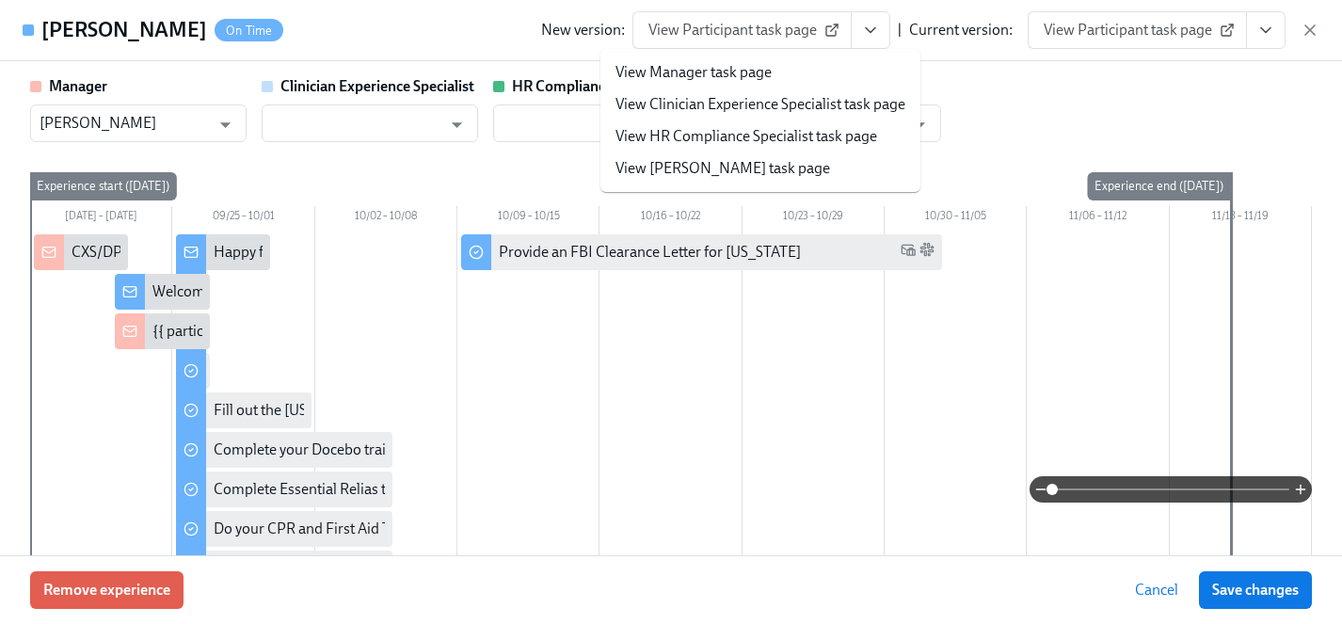
click at [826, 135] on link "View HR Compliance Specialist task page" at bounding box center [747, 136] width 262 height 21
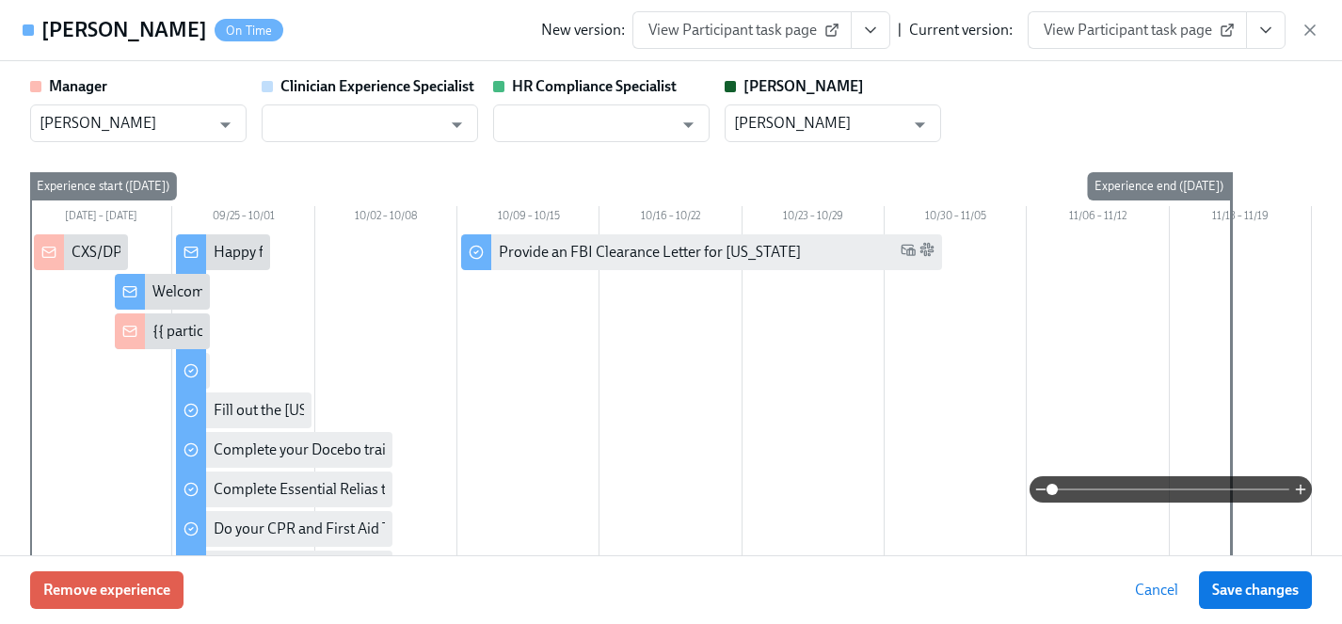
click at [1268, 39] on icon "View task page" at bounding box center [1266, 30] width 19 height 19
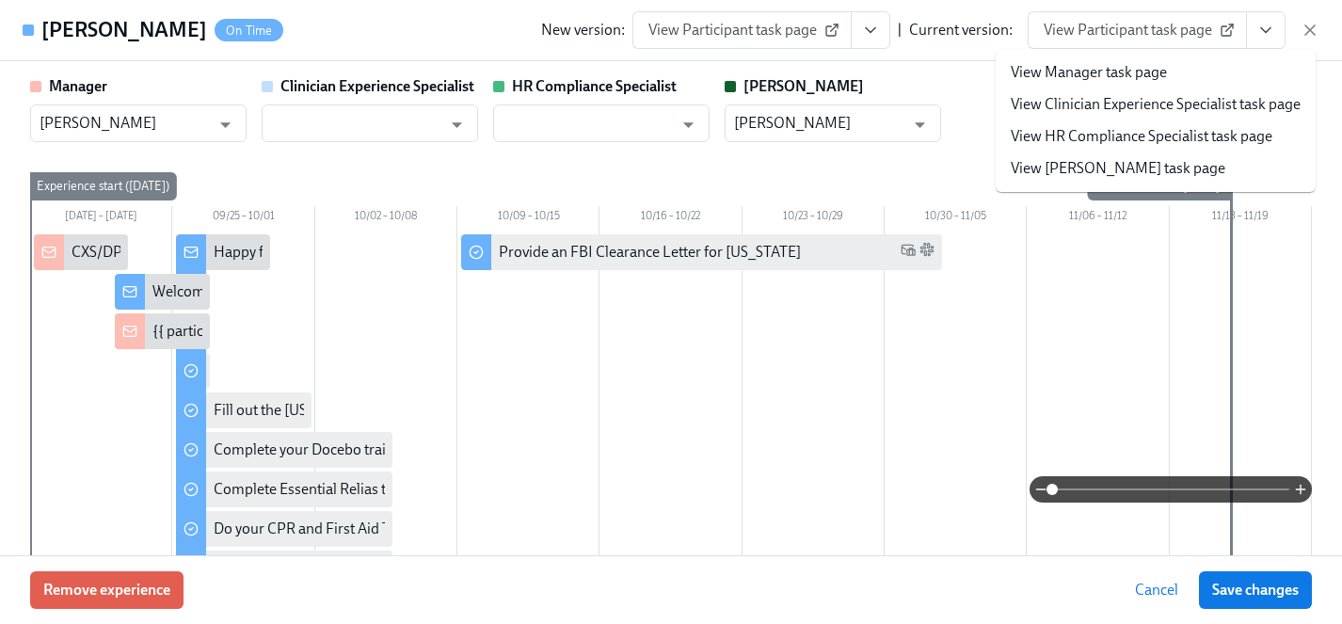
click at [1129, 129] on link "View HR Compliance Specialist task page" at bounding box center [1142, 136] width 262 height 21
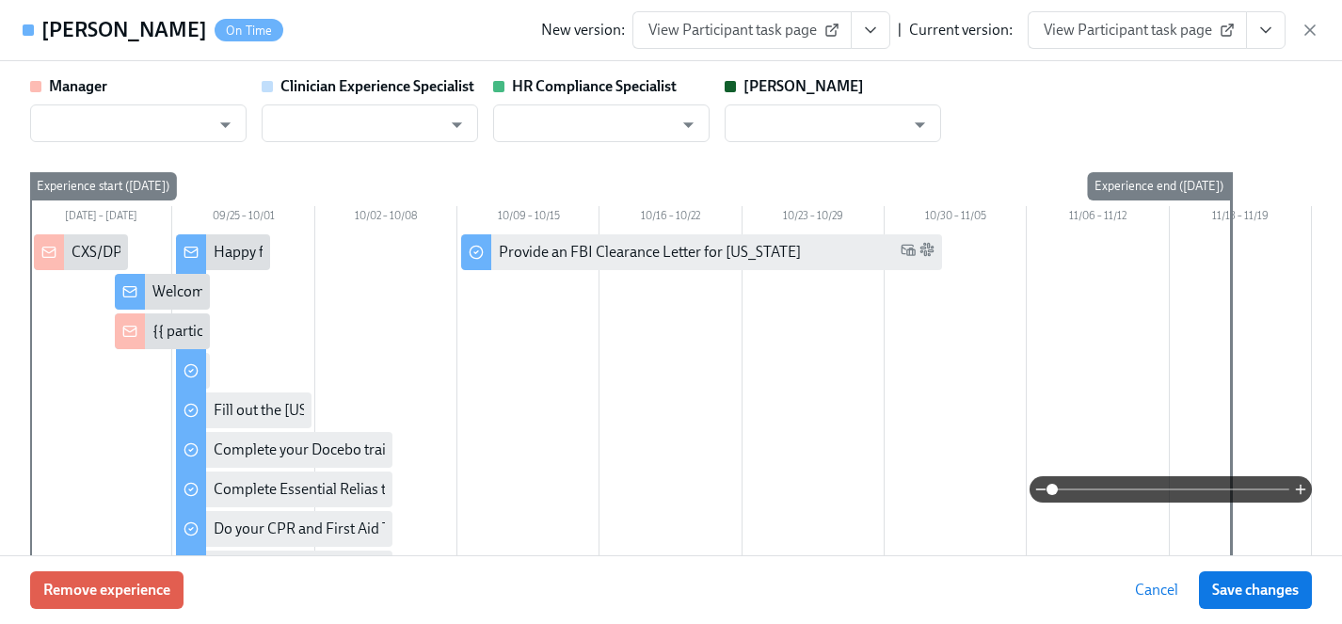
scroll to position [0, 4057]
type input "[PERSON_NAME]"
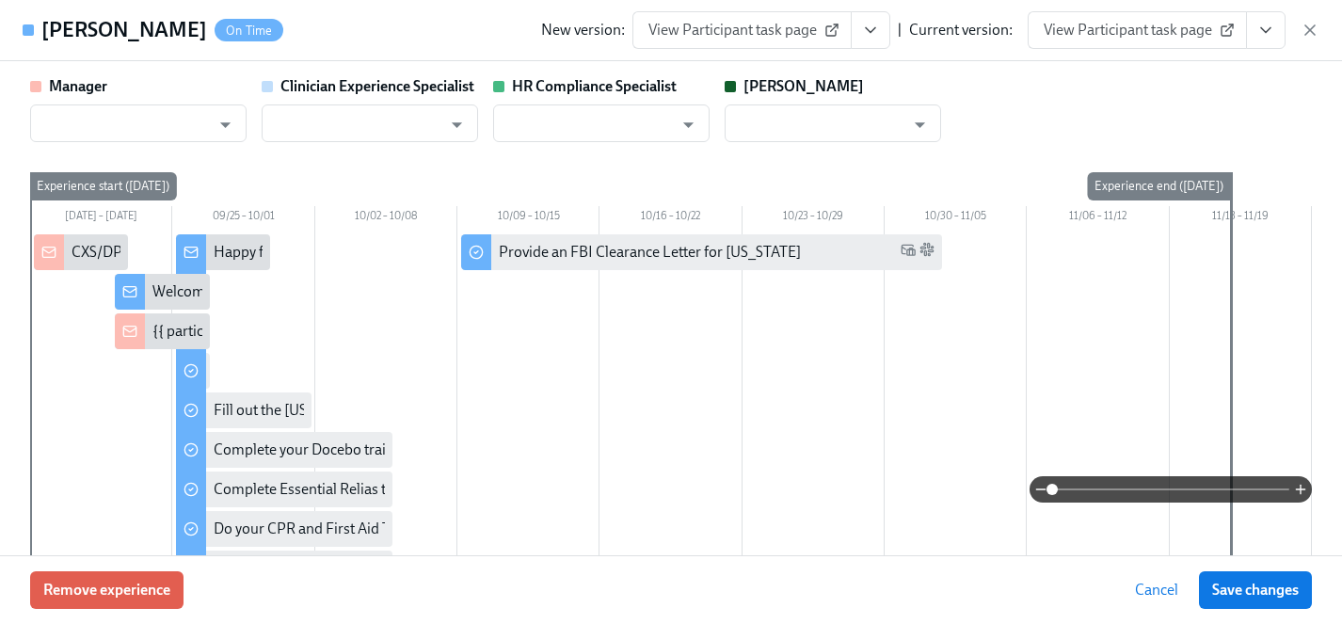
scroll to position [0, 4057]
type input "[PERSON_NAME]"
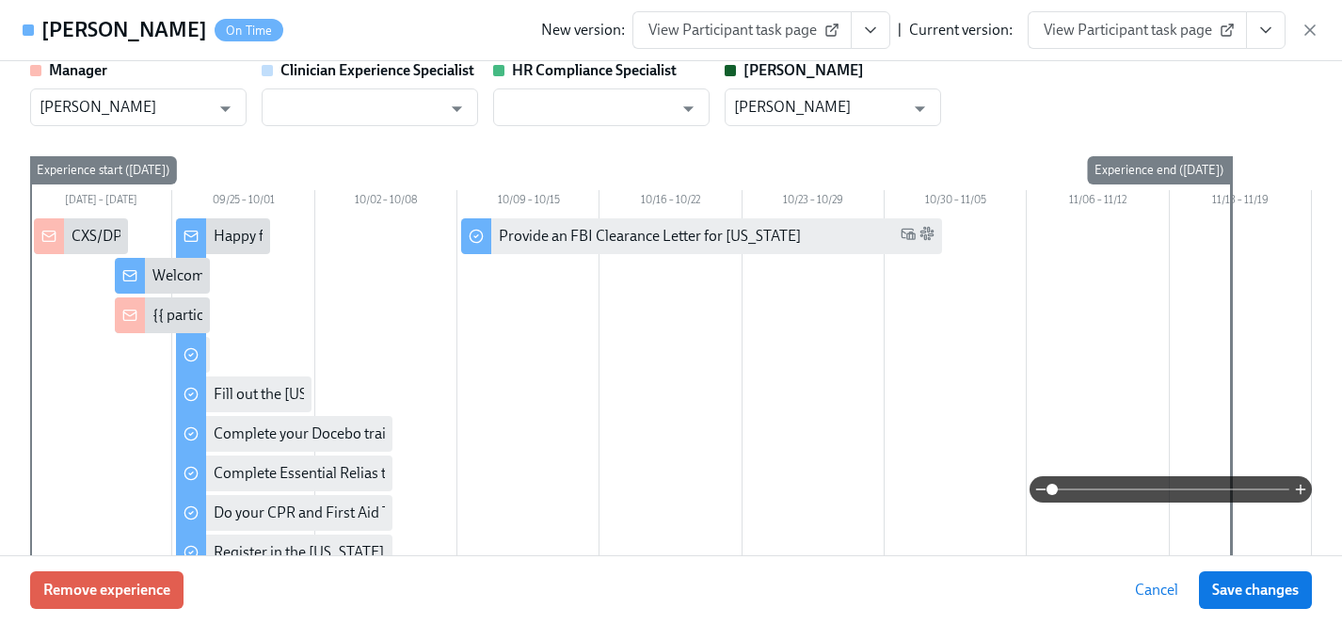
scroll to position [0, 0]
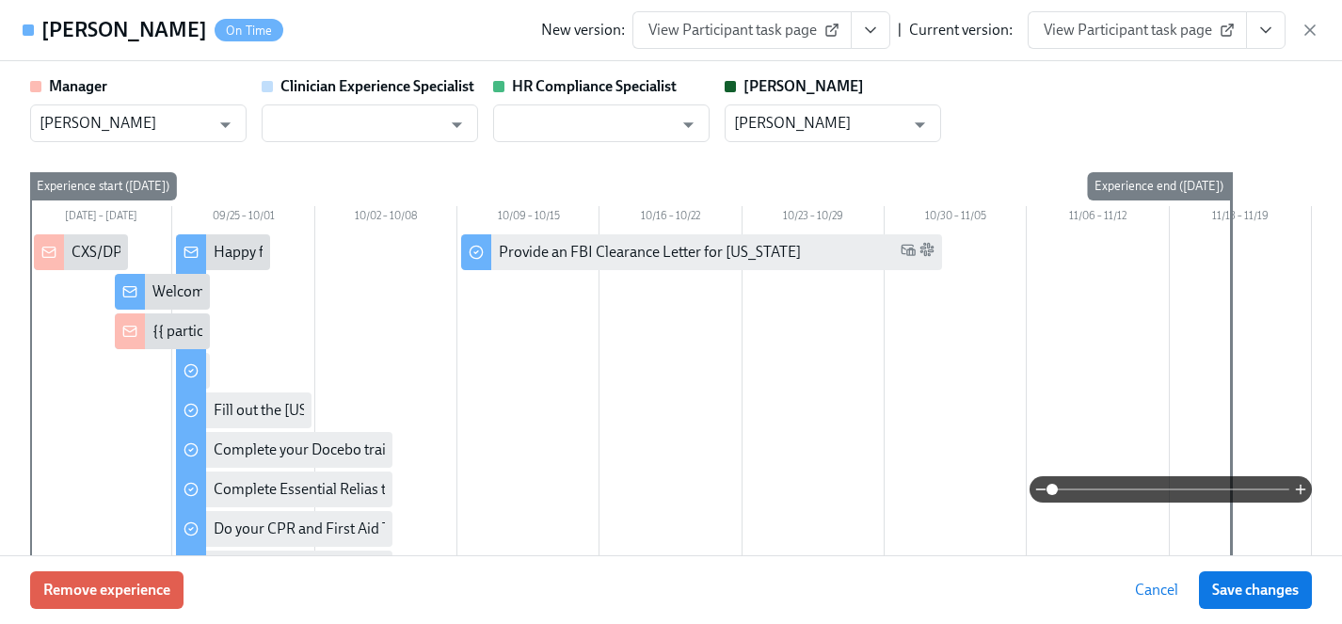
click at [1092, 84] on div "Manager Jean Celestin ​ Clinician Experience Specialist ​ HR Compliance Special…" at bounding box center [671, 109] width 1282 height 66
click at [1151, 33] on span "View Participant task page" at bounding box center [1137, 30] width 187 height 19
click at [1244, 595] on span "Save changes" at bounding box center [1255, 590] width 87 height 19
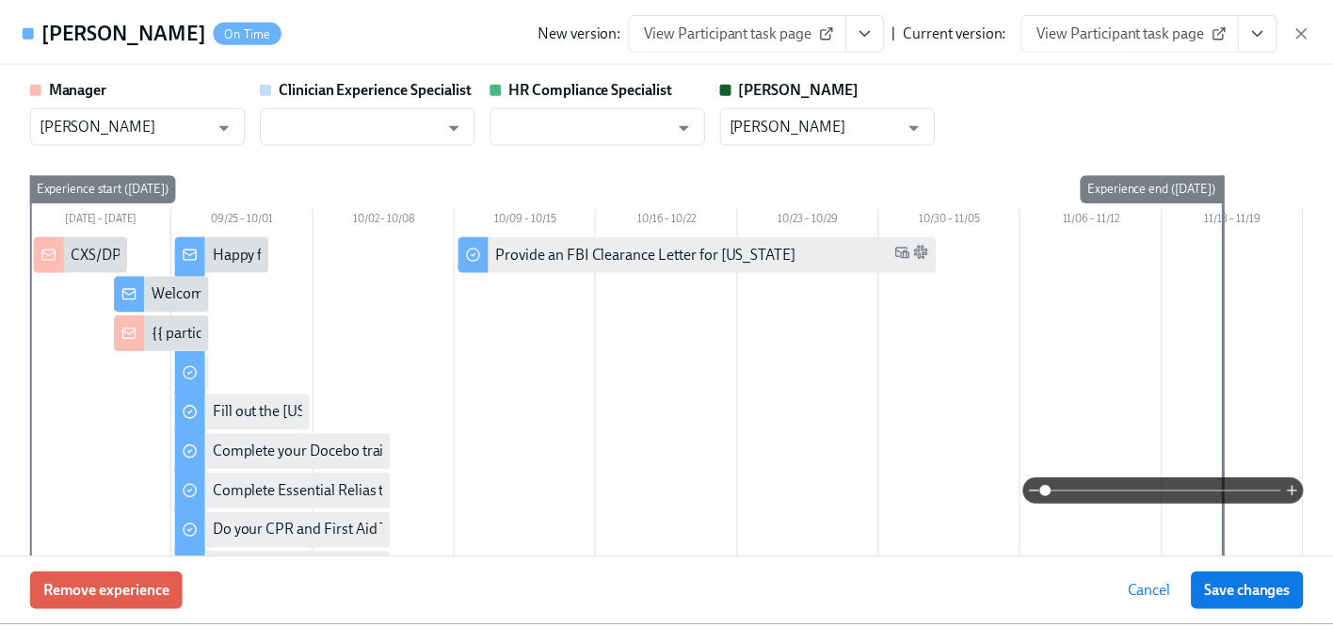
scroll to position [0, 4057]
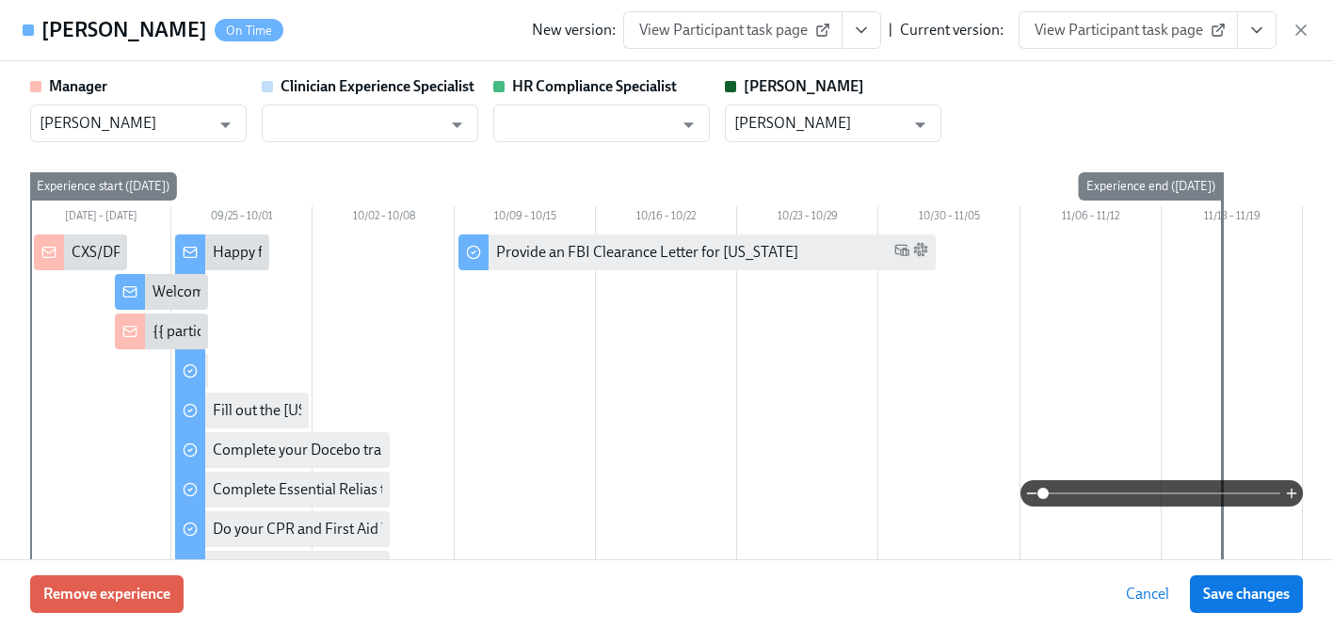
click at [1142, 593] on span "Cancel" at bounding box center [1147, 594] width 43 height 19
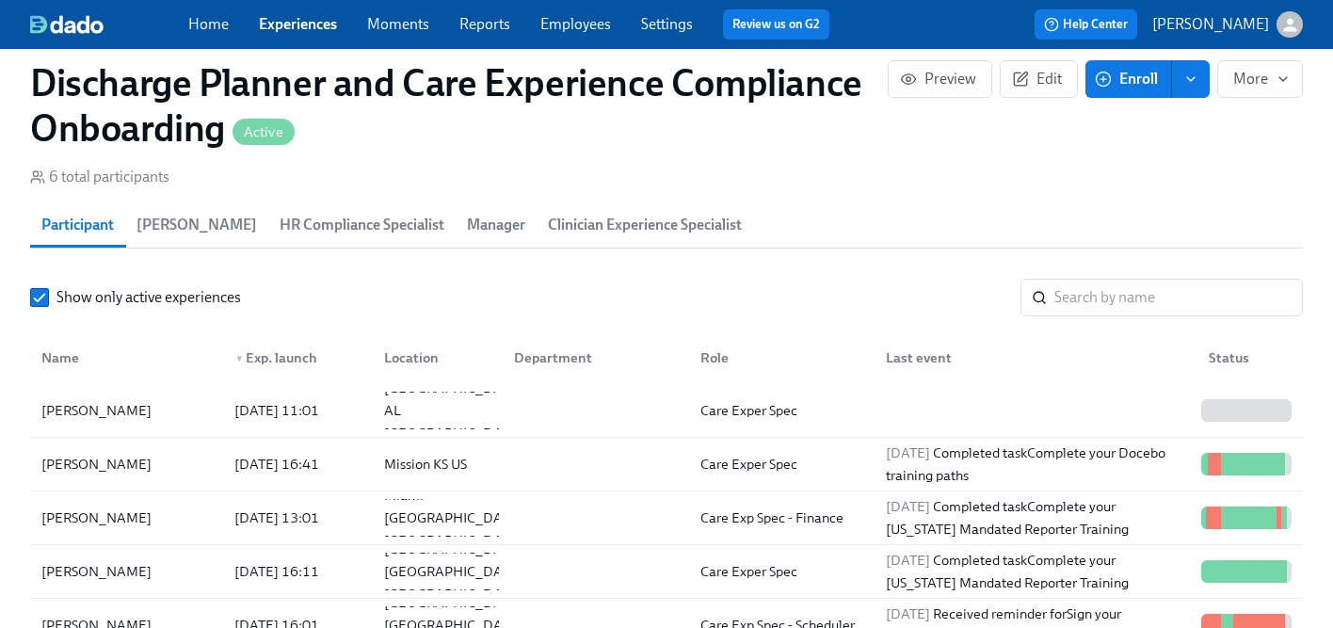
scroll to position [1866, 0]
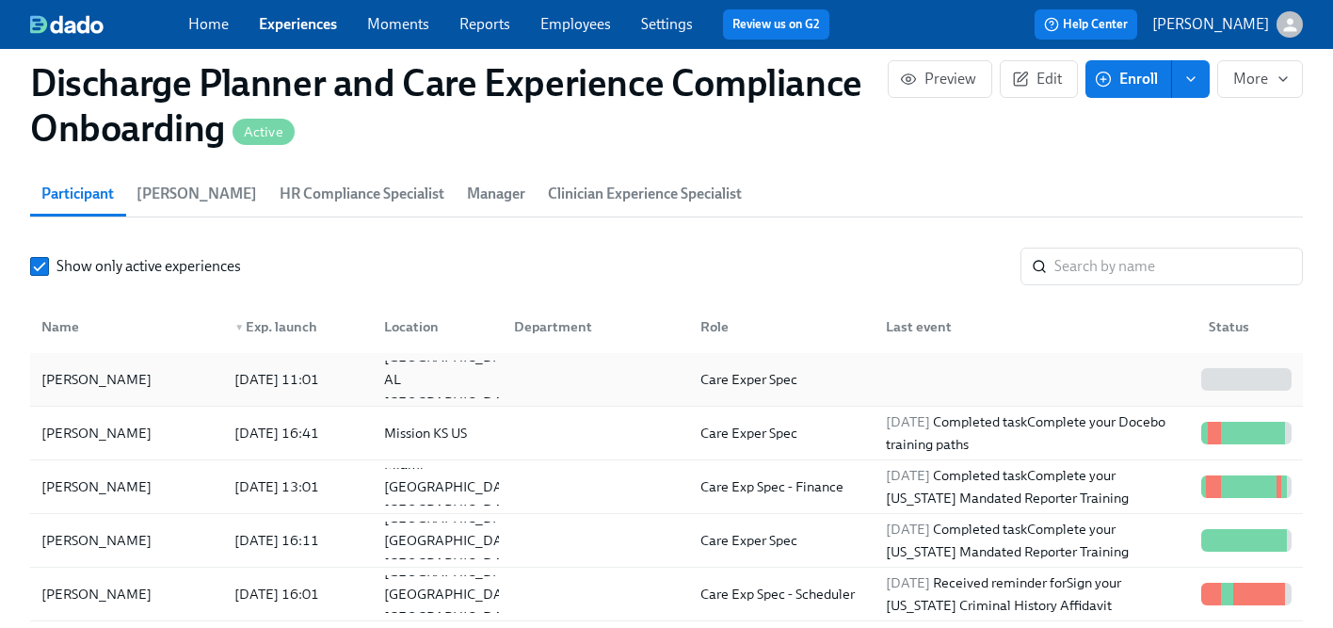
click at [96, 372] on div "[PERSON_NAME]" at bounding box center [96, 379] width 125 height 23
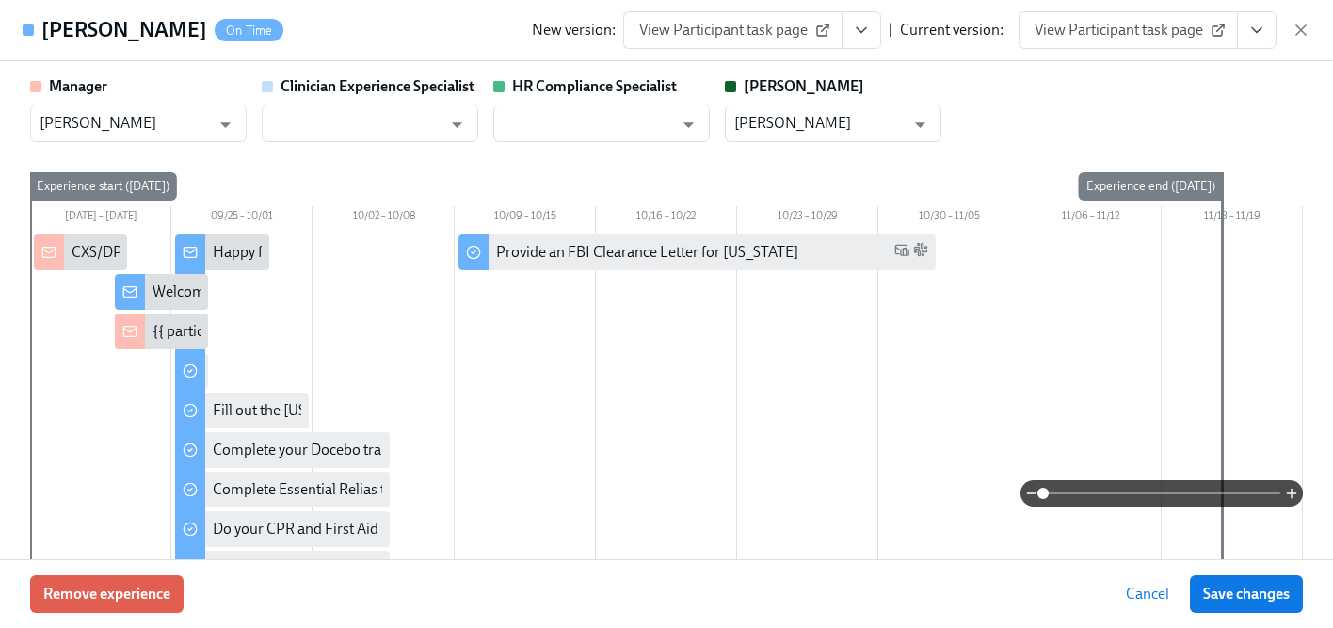
click at [1255, 30] on icon "View task page" at bounding box center [1256, 30] width 9 height 5
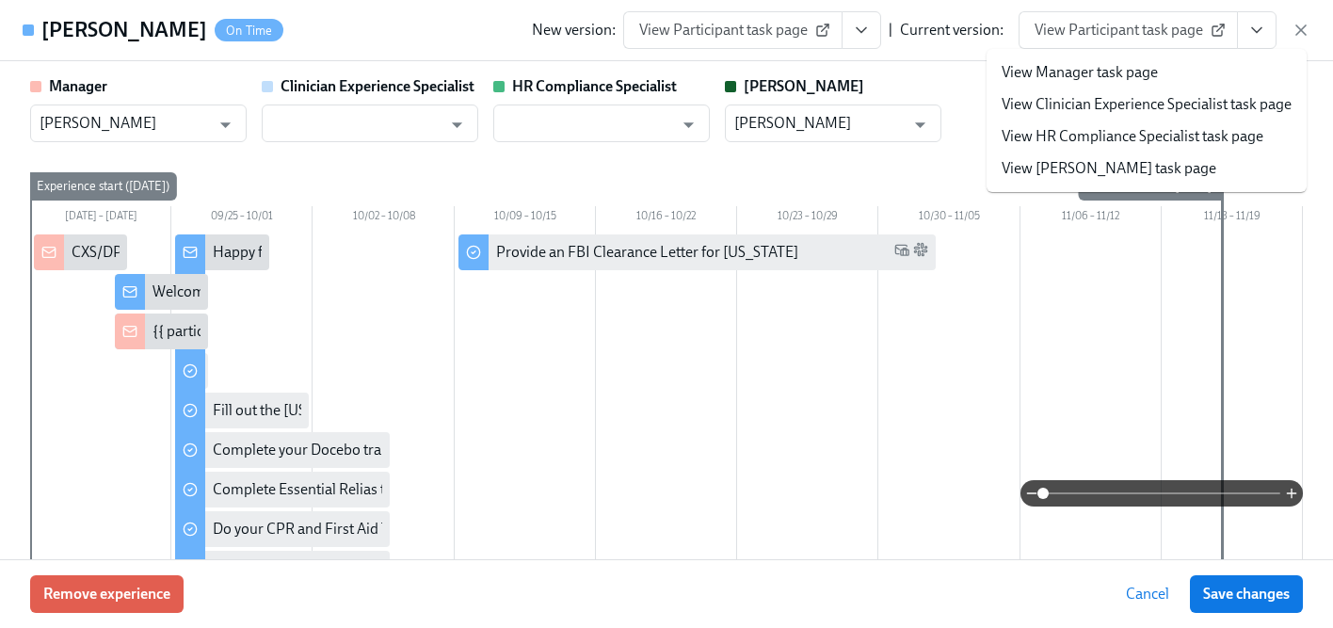
click at [1091, 137] on link "View HR Compliance Specialist task page" at bounding box center [1133, 136] width 262 height 21
